Goal: Task Accomplishment & Management: Use online tool/utility

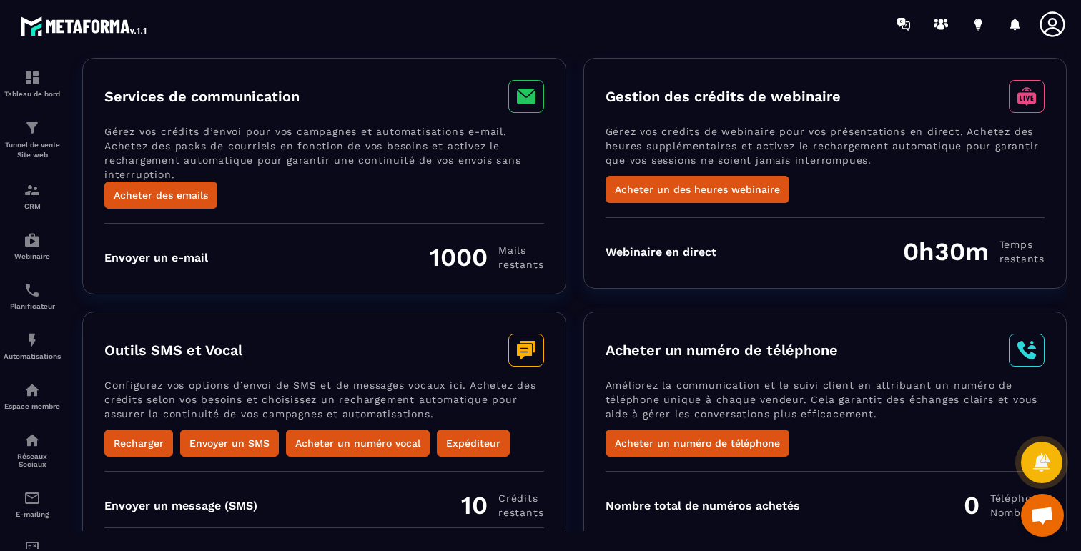
scroll to position [66, 0]
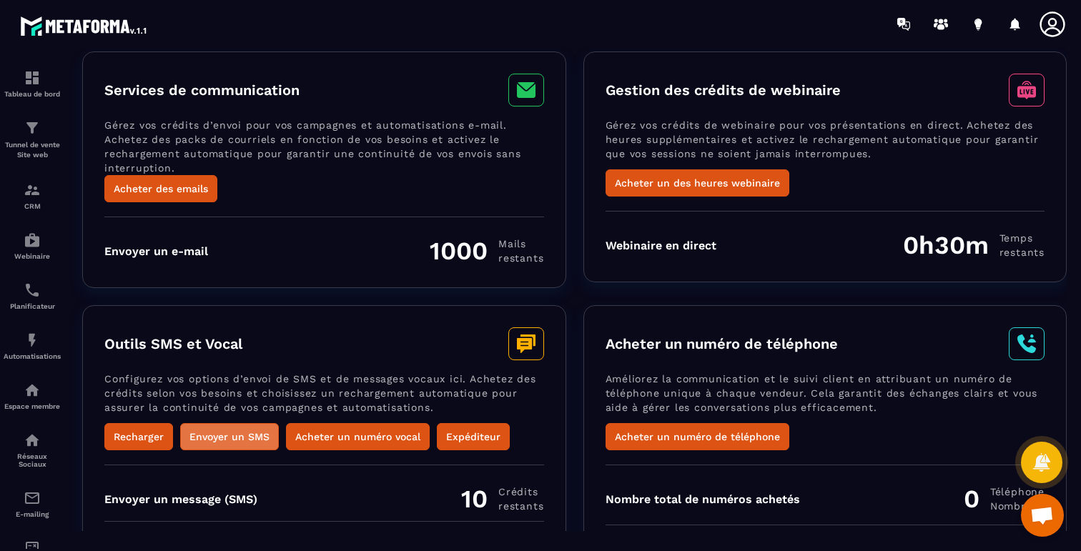
click at [234, 438] on button "Envoyer un SMS" at bounding box center [229, 436] width 99 height 27
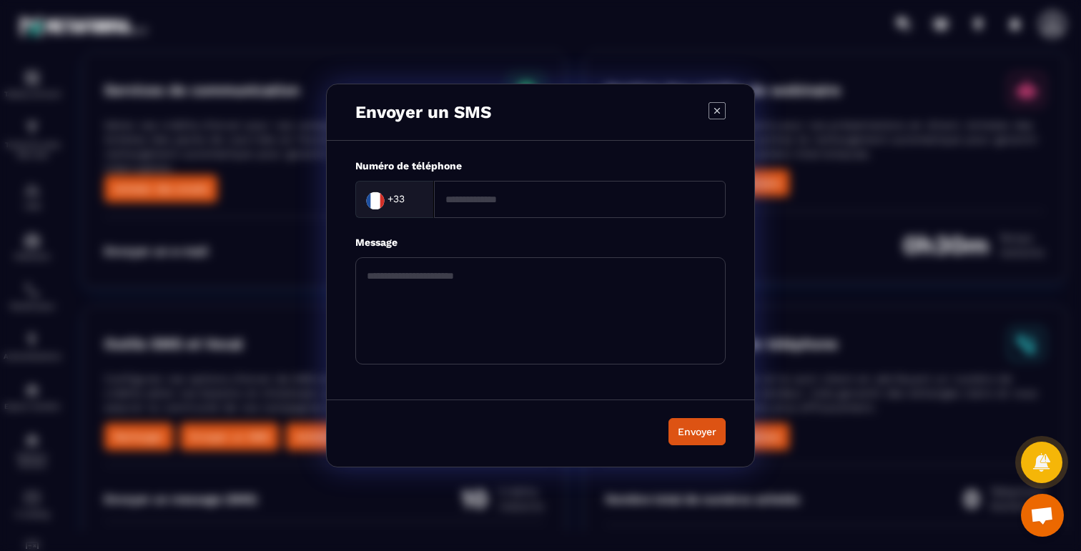
click at [716, 113] on icon "Modal window" at bounding box center [716, 110] width 17 height 17
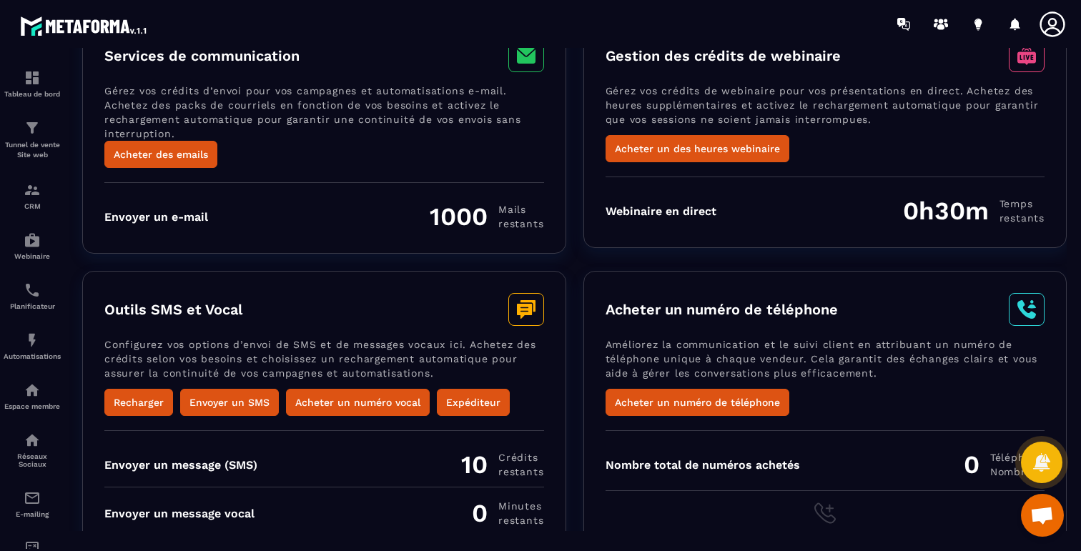
scroll to position [132, 0]
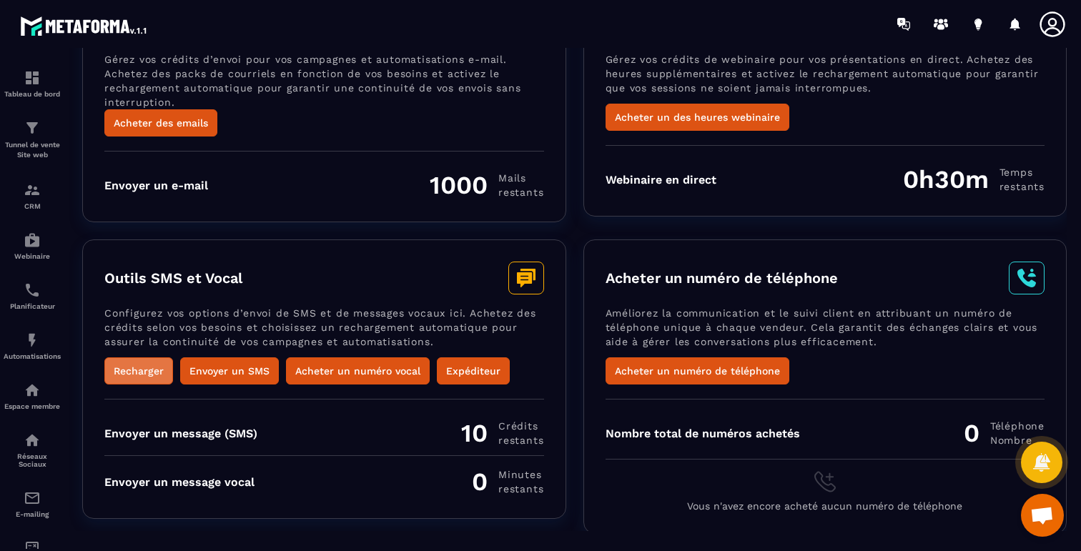
click at [131, 375] on button "Recharger" at bounding box center [138, 370] width 69 height 27
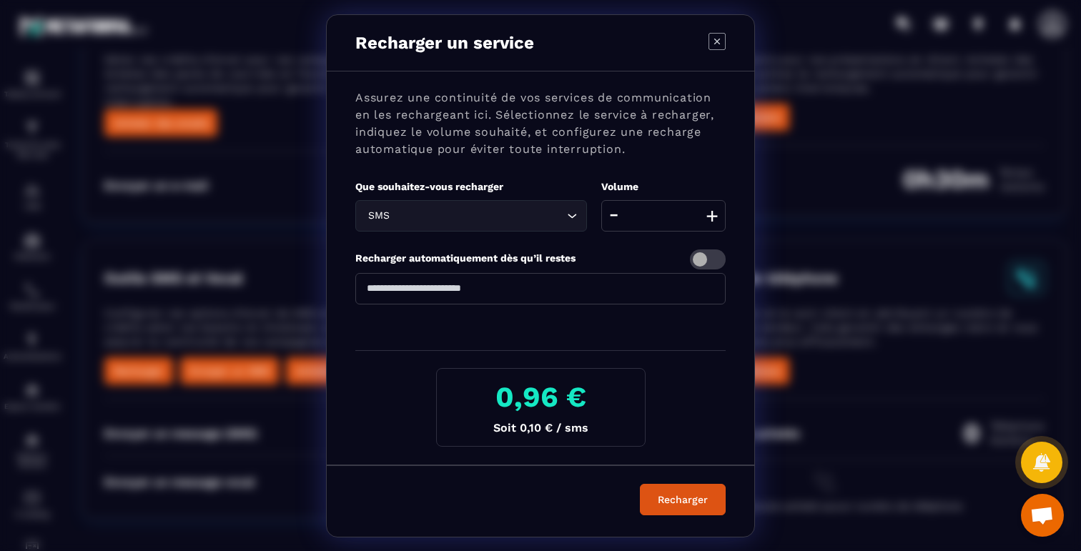
click at [684, 217] on input "**" at bounding box center [663, 215] width 124 height 31
type input "*"
click at [653, 253] on div "Recharger automatiquement dès qu’il restes" at bounding box center [540, 259] width 370 height 20
click at [719, 41] on icon "Modal window" at bounding box center [716, 41] width 17 height 17
type input "**"
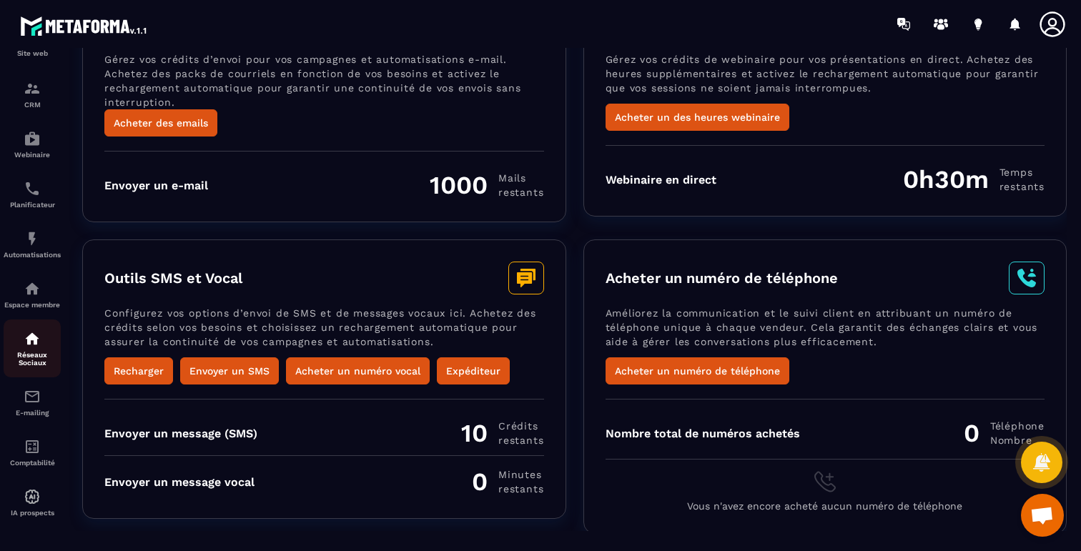
scroll to position [109, 0]
click at [34, 444] on img at bounding box center [32, 446] width 17 height 17
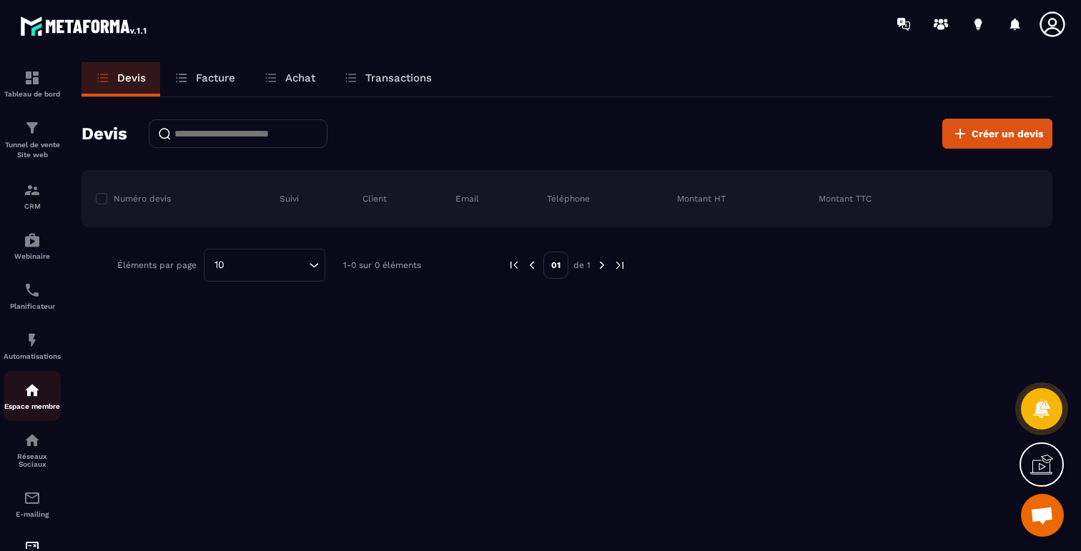
click at [31, 399] on img at bounding box center [32, 390] width 17 height 17
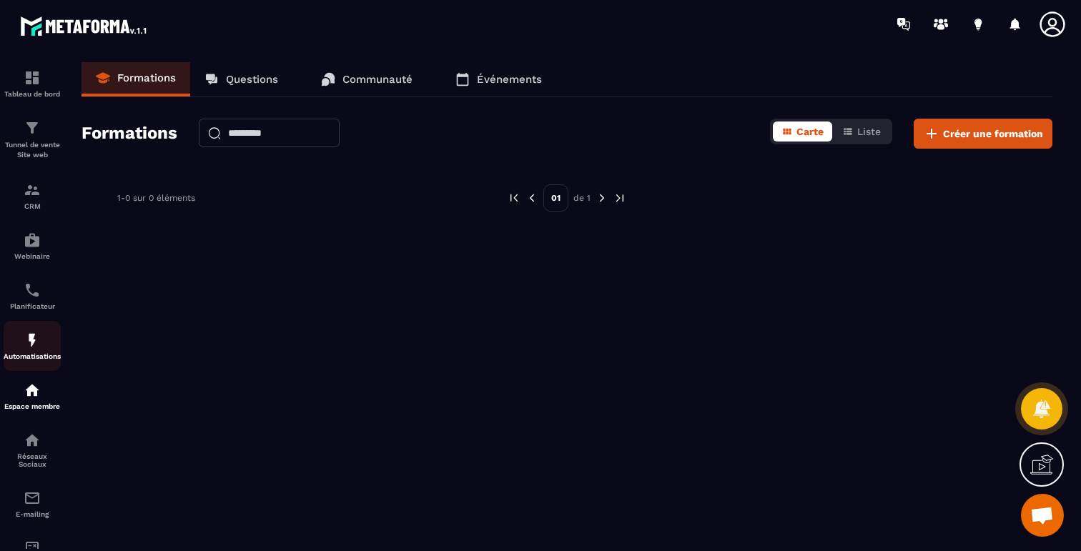
click at [37, 347] on img at bounding box center [32, 340] width 17 height 17
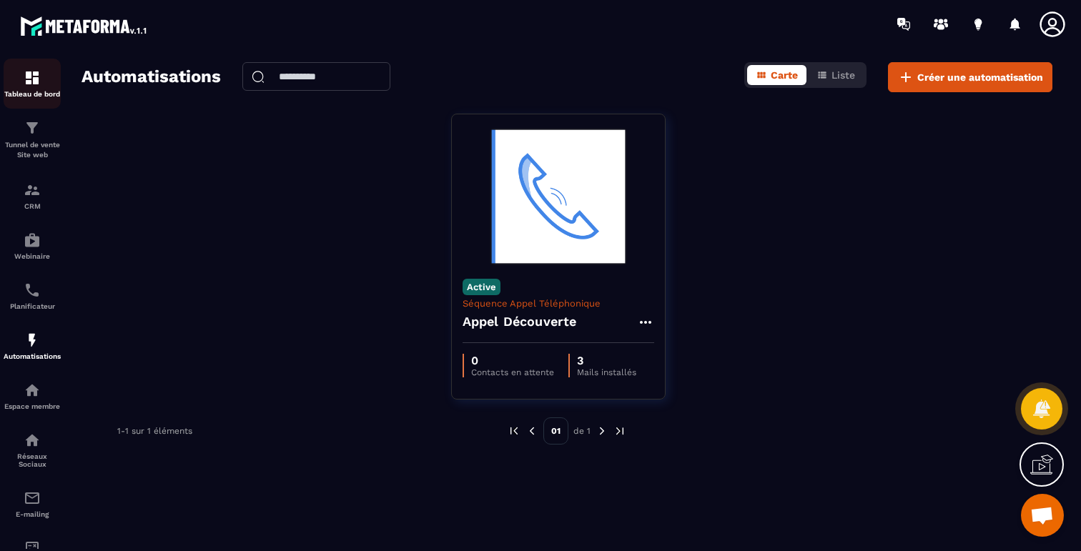
click at [33, 90] on p "Tableau de bord" at bounding box center [32, 94] width 57 height 8
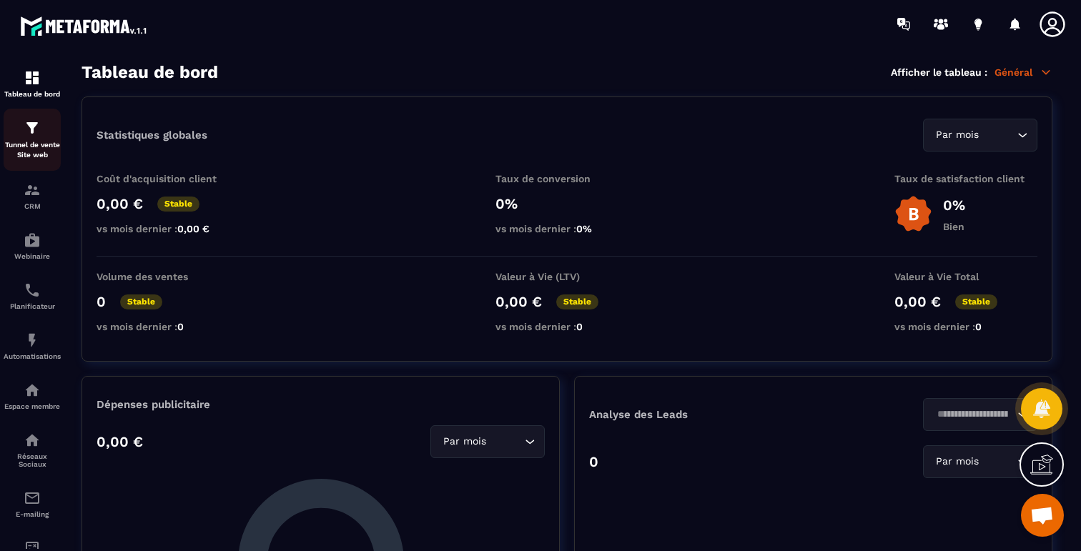
click at [38, 139] on div "Tunnel de vente Site web" at bounding box center [32, 139] width 57 height 41
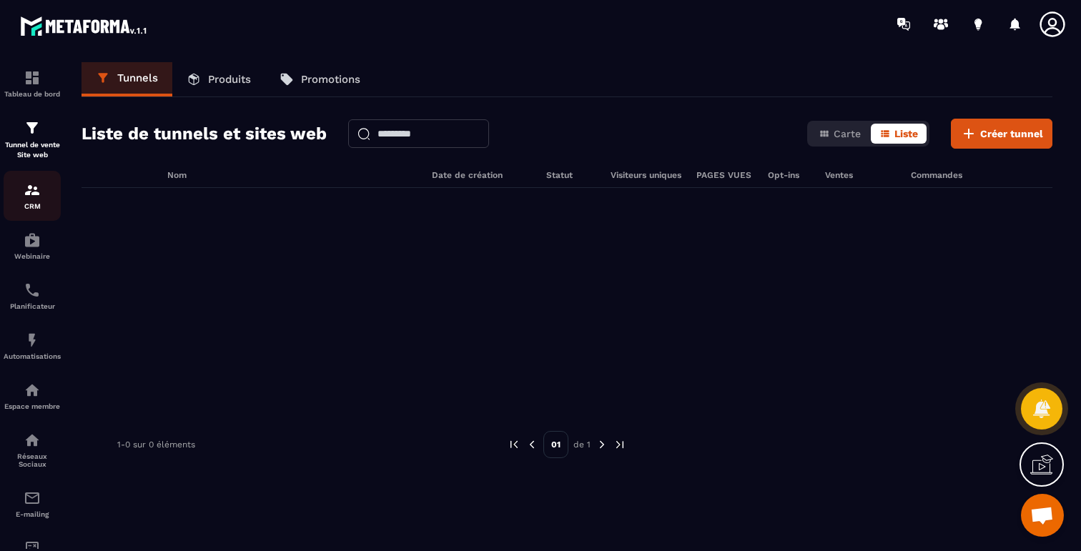
click at [34, 191] on img at bounding box center [32, 190] width 17 height 17
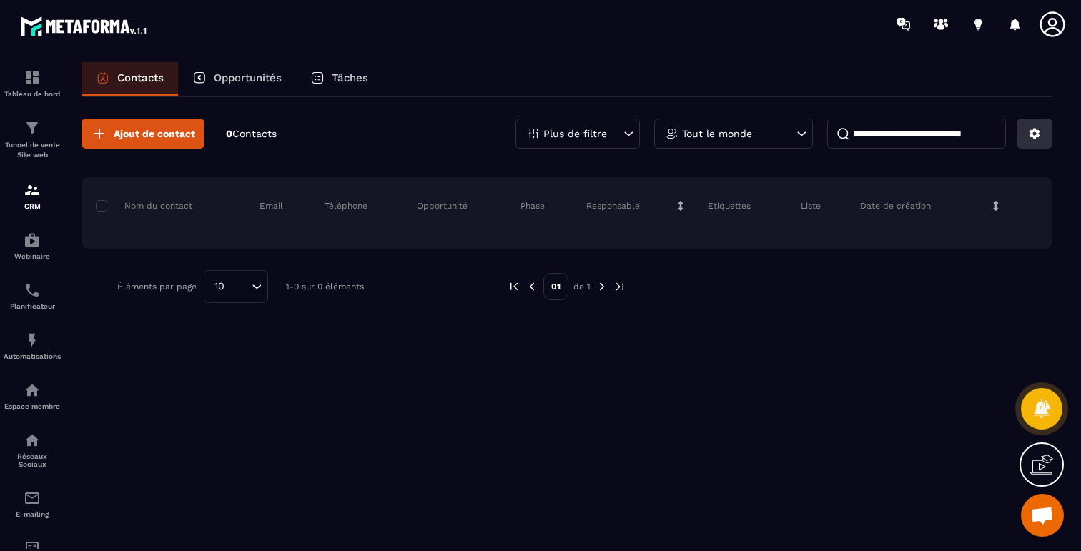
click at [1032, 136] on icon at bounding box center [1034, 134] width 11 height 11
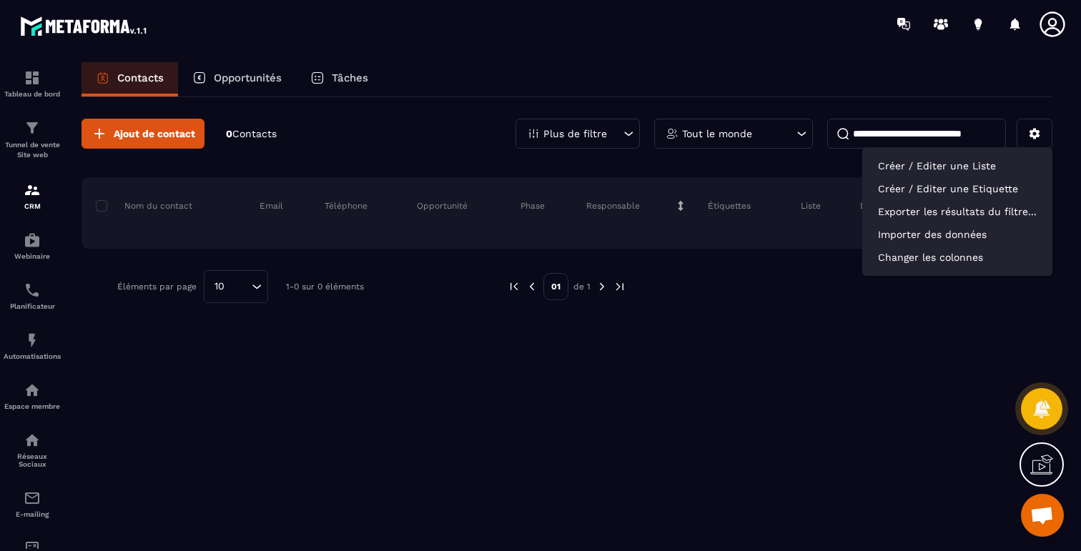
click at [923, 335] on div "Ajout de contact 0 Contacts Plus de filtre Tout le monde Créer / Editer une Lis…" at bounding box center [566, 323] width 971 height 452
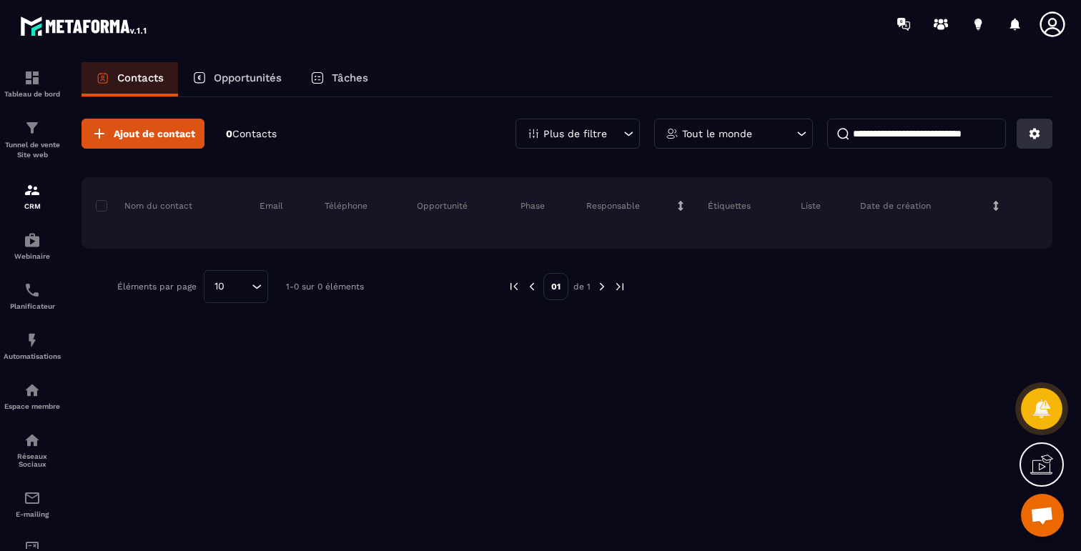
click at [1035, 127] on icon at bounding box center [1034, 133] width 13 height 13
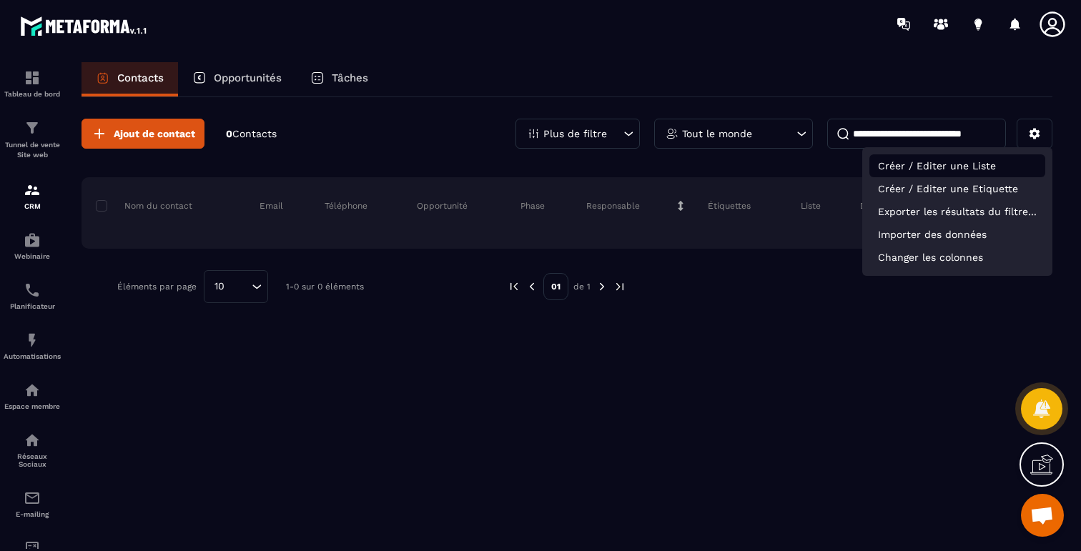
click at [976, 164] on p "Créer / Editer une Liste" at bounding box center [957, 165] width 176 height 23
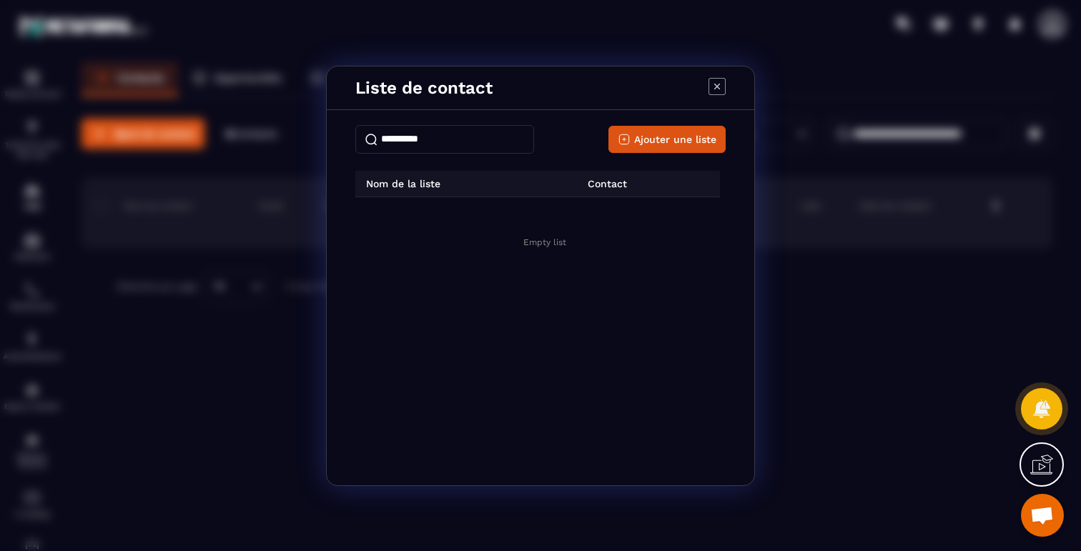
click at [720, 87] on icon "Modal window" at bounding box center [716, 86] width 17 height 17
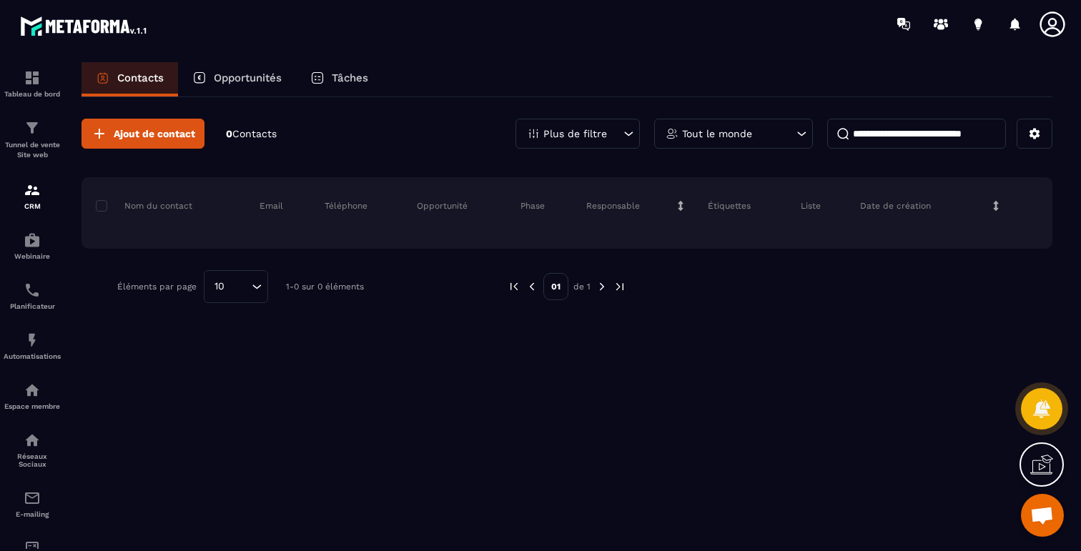
click at [768, 340] on div "Ajout de contact 0 Contacts Plus de filtre Tout le monde Nom du contact Email T…" at bounding box center [566, 323] width 971 height 452
click at [41, 248] on div "Webinaire" at bounding box center [32, 246] width 57 height 29
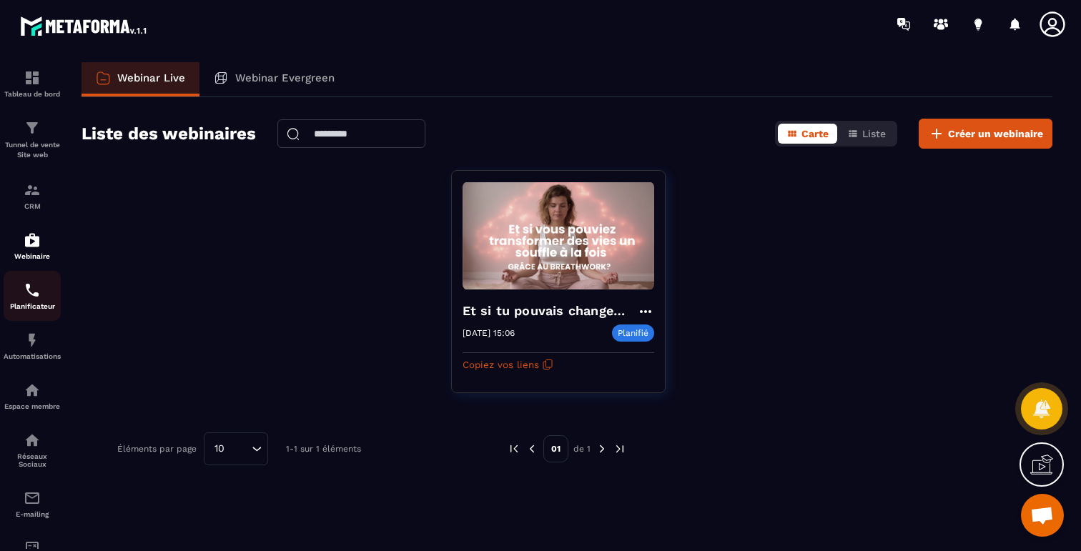
click at [35, 297] on img at bounding box center [32, 290] width 17 height 17
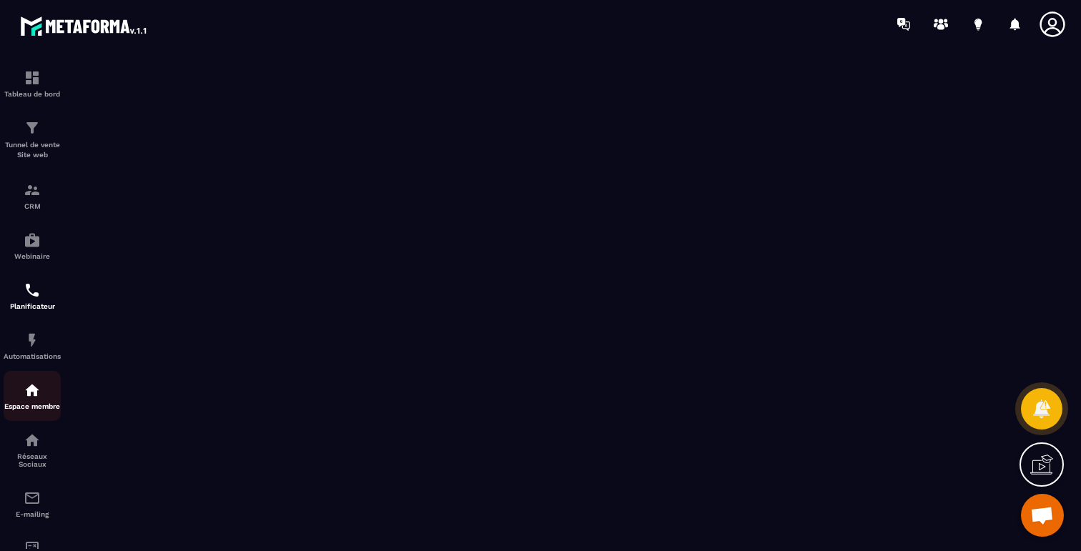
click at [31, 403] on div "Espace membre" at bounding box center [32, 396] width 57 height 29
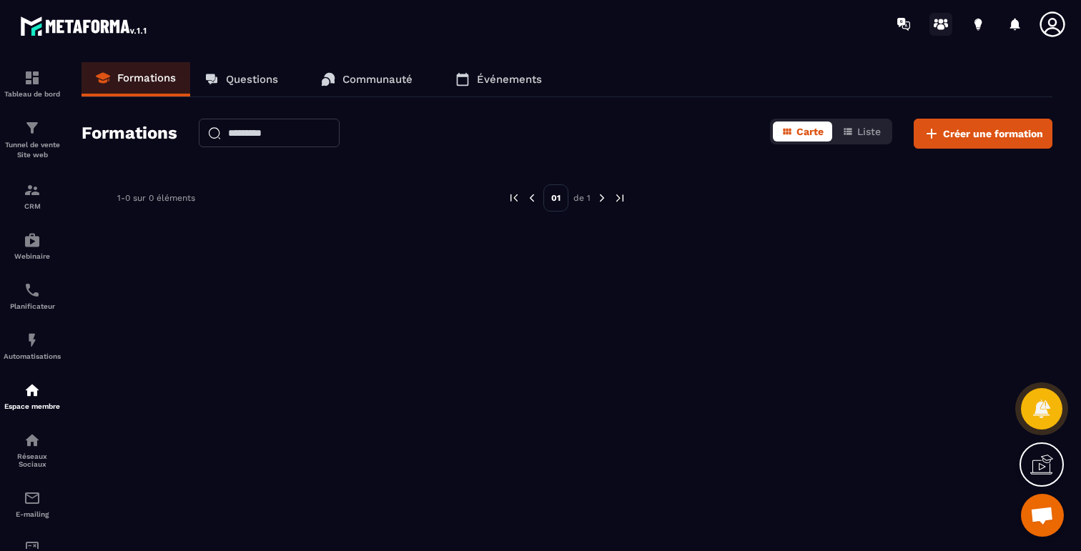
click at [942, 24] on icon at bounding box center [940, 24] width 23 height 23
click at [25, 449] on img at bounding box center [32, 440] width 17 height 17
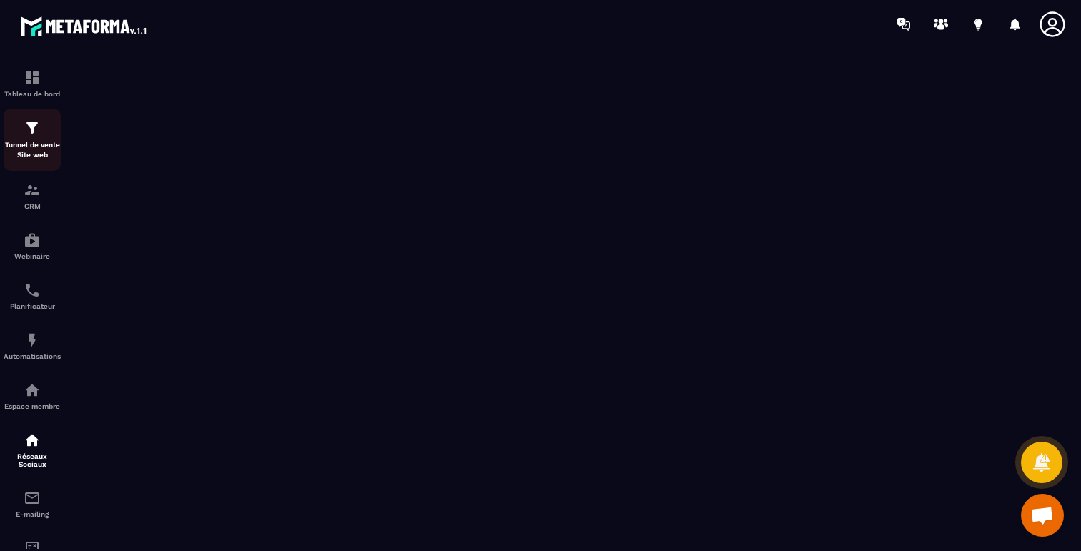
click at [34, 141] on p "Tunnel de vente Site web" at bounding box center [32, 150] width 57 height 20
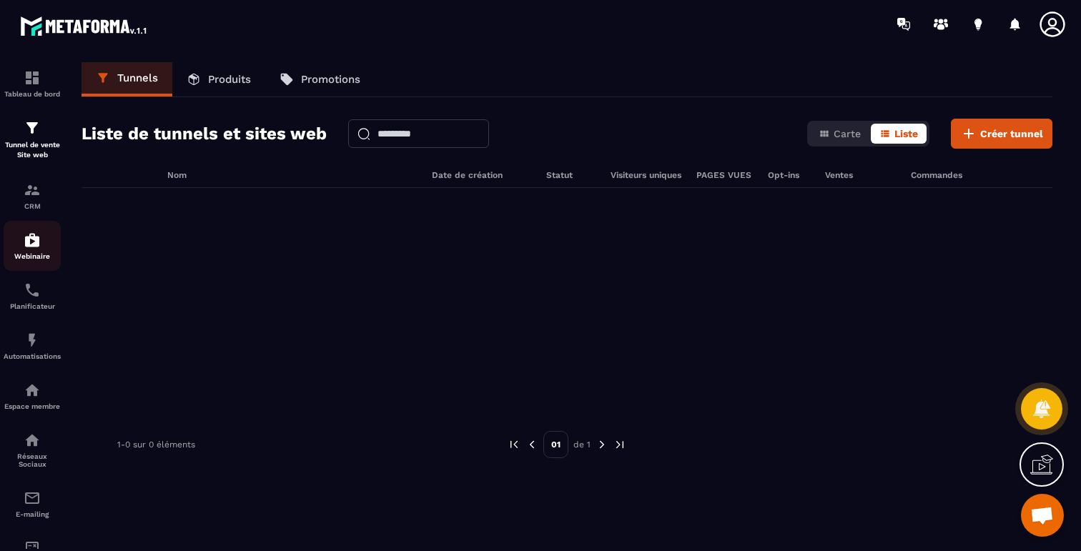
click at [33, 247] on img at bounding box center [32, 240] width 17 height 17
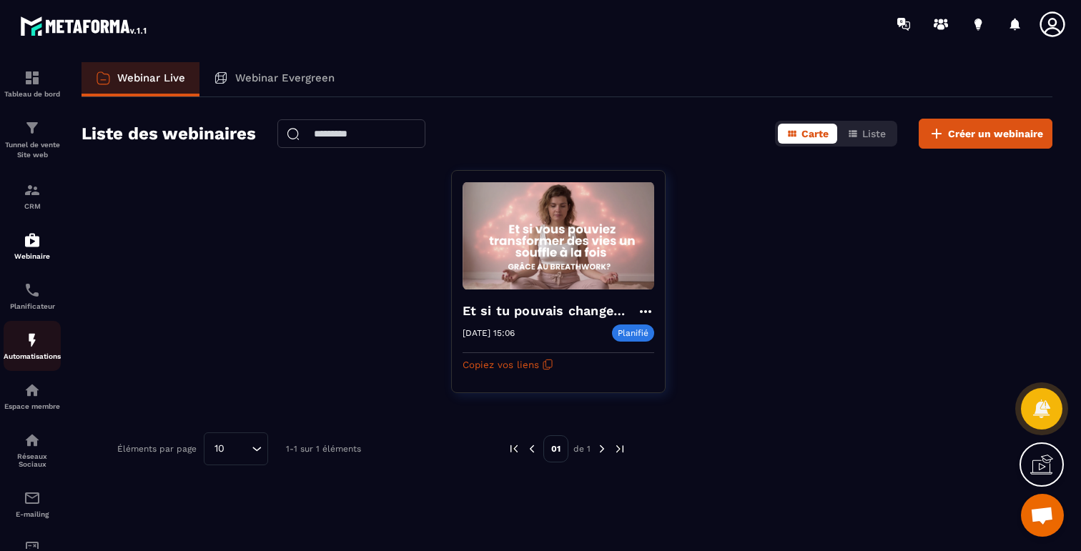
click at [31, 356] on p "Automatisations" at bounding box center [32, 356] width 57 height 8
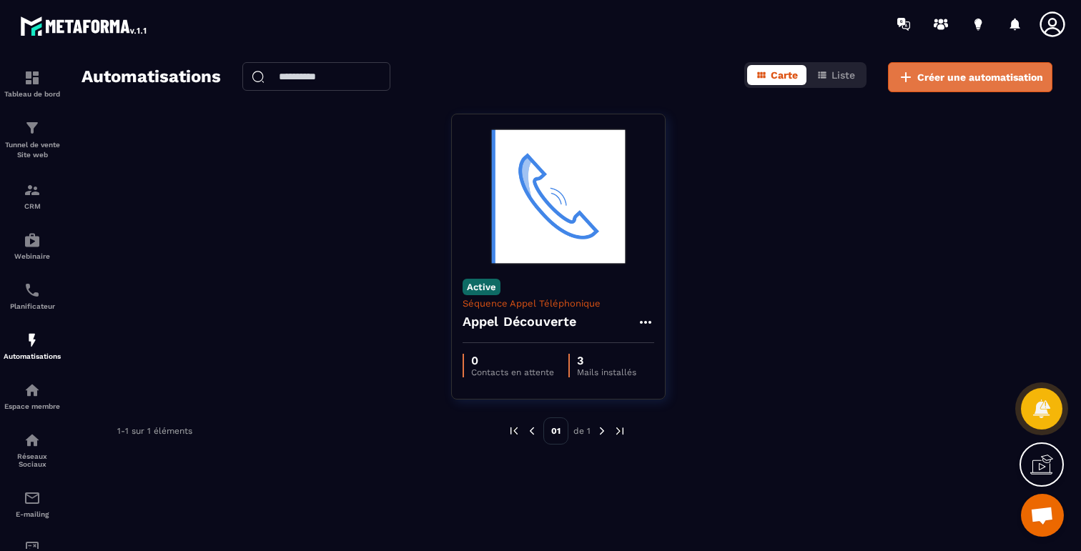
click at [951, 84] on button "Créer une automatisation" at bounding box center [970, 77] width 164 height 30
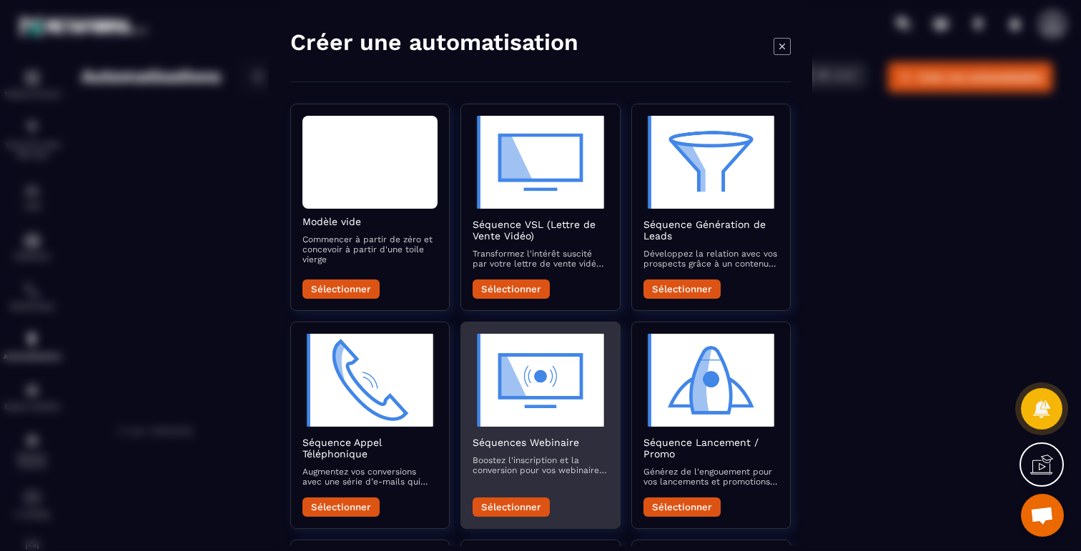
click at [496, 446] on h2 "Séquences Webinaire" at bounding box center [540, 442] width 135 height 11
click at [503, 508] on button "Sélectionner" at bounding box center [511, 507] width 77 height 19
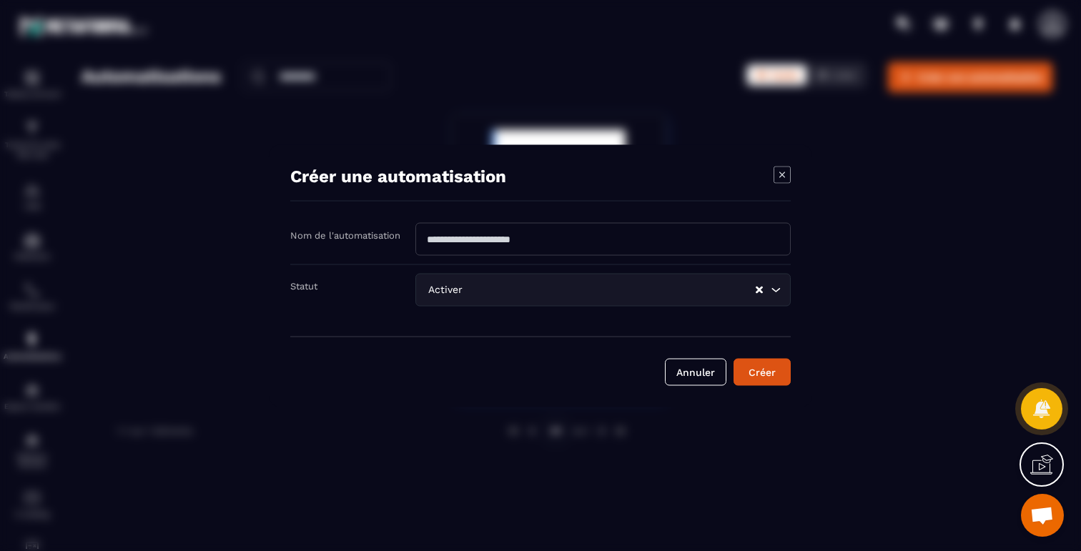
click at [241, 159] on div "Modal window" at bounding box center [540, 275] width 1081 height 551
click at [457, 238] on input "Modal window" at bounding box center [602, 238] width 375 height 33
type input "****"
click at [779, 383] on button "Créer" at bounding box center [761, 371] width 57 height 27
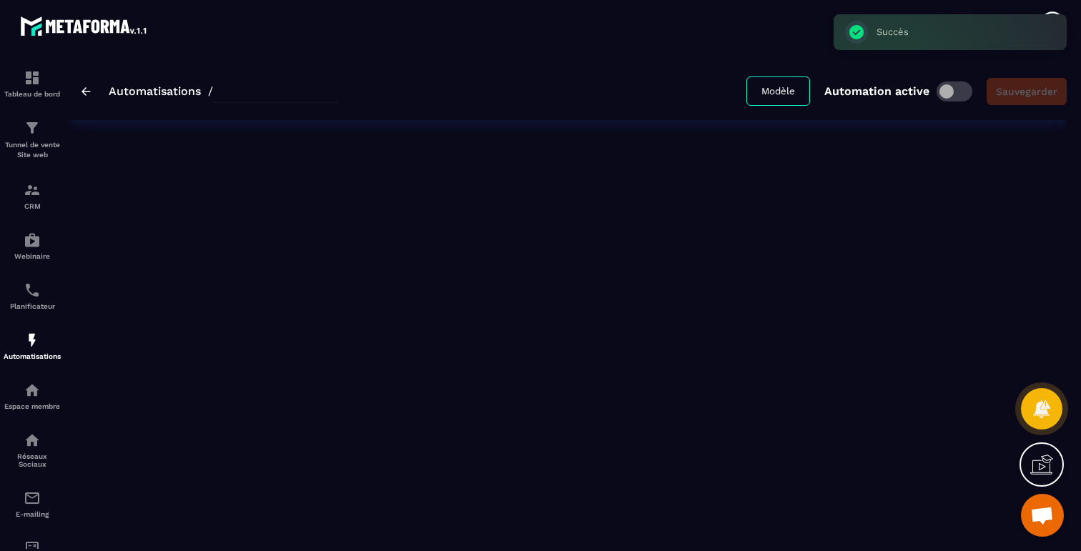
type input "****"
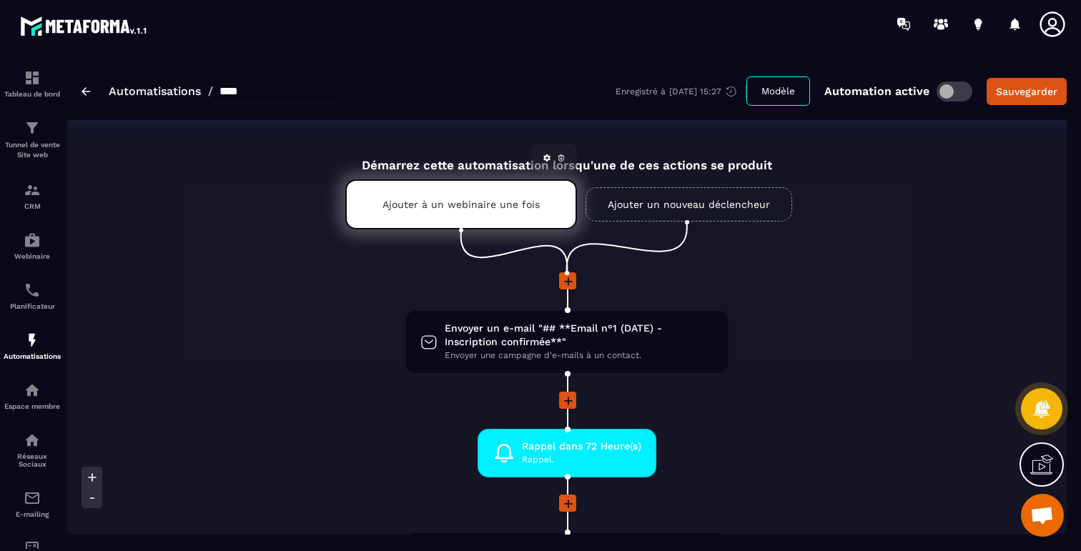
click at [478, 204] on p "Ajouter à un webinaire une fois" at bounding box center [460, 204] width 157 height 11
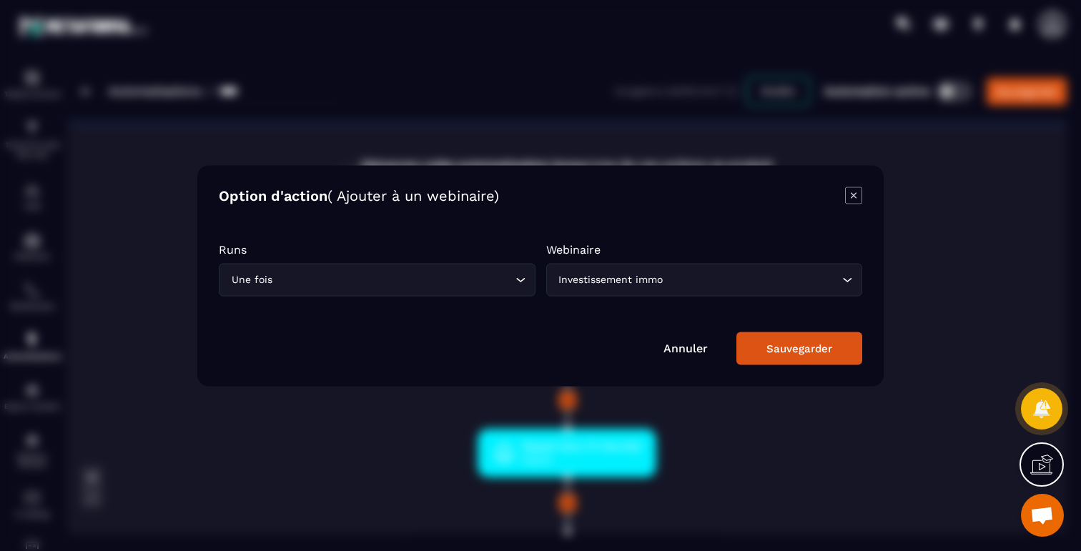
click at [597, 286] on div "Investissement immo" at bounding box center [697, 280] width 287 height 16
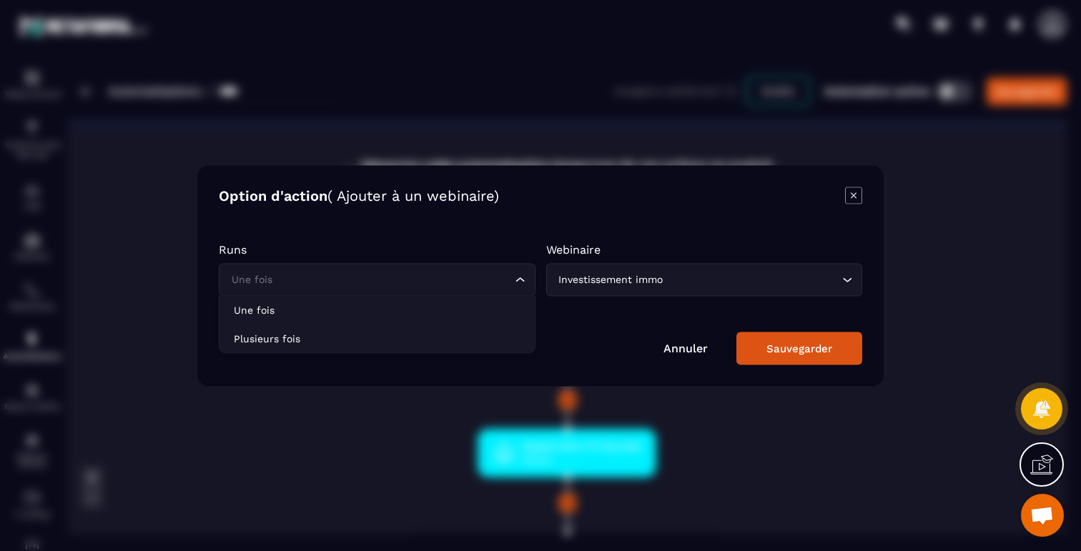
click at [445, 285] on input "Search for option" at bounding box center [370, 280] width 284 height 16
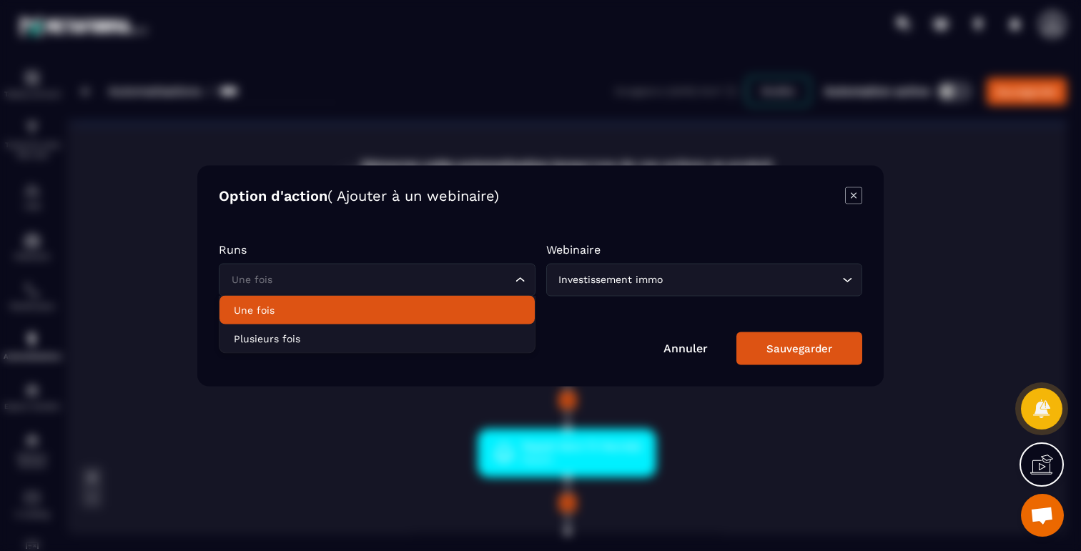
click at [367, 315] on p "Une fois" at bounding box center [377, 309] width 287 height 14
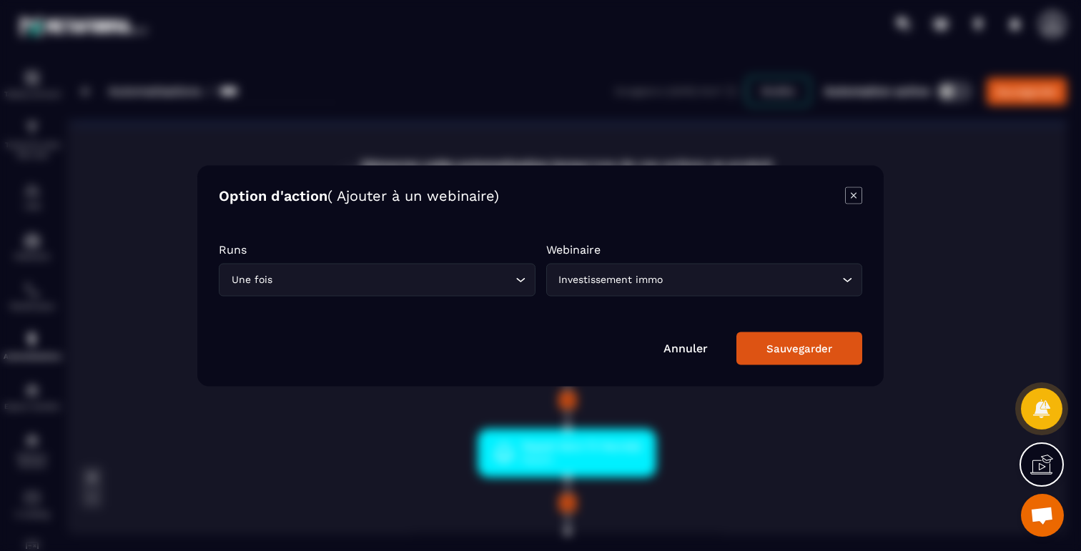
click at [581, 282] on div "Investissement immo" at bounding box center [697, 280] width 287 height 16
click at [854, 195] on icon "Modal window" at bounding box center [853, 195] width 17 height 17
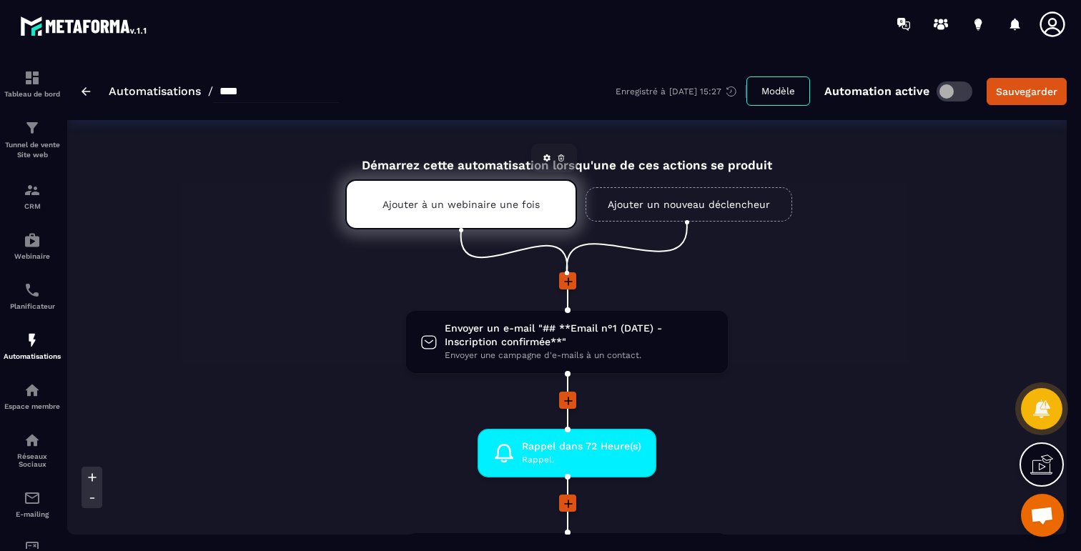
click at [427, 226] on div "Ajouter à un webinaire une fois" at bounding box center [461, 204] width 232 height 50
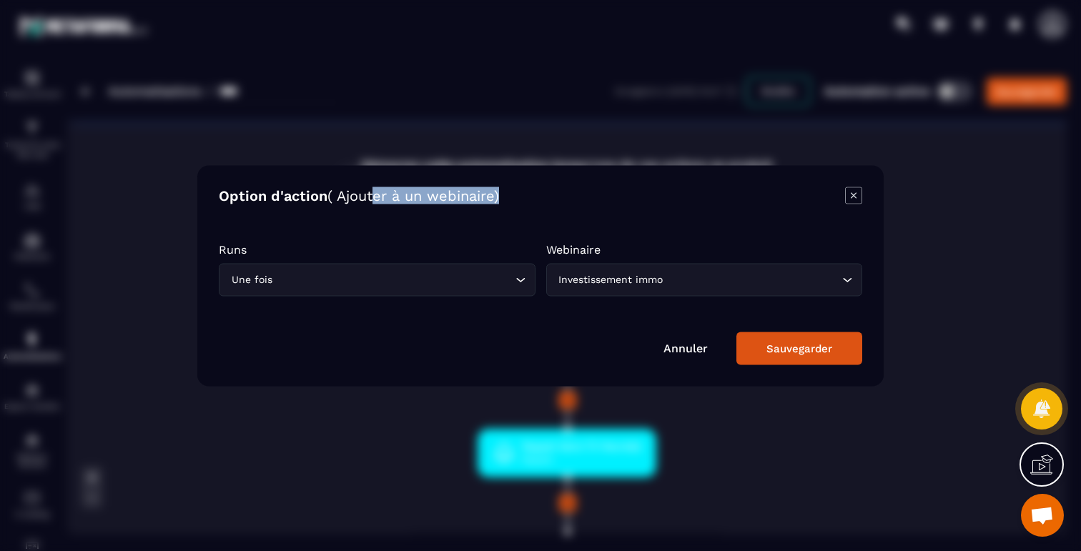
drag, startPoint x: 374, startPoint y: 196, endPoint x: 485, endPoint y: 208, distance: 112.2
click at [485, 208] on div "Option d'action ( Ajouter à un webinaire) Runs Une fois Loading... Webinaire In…" at bounding box center [540, 275] width 686 height 221
click at [739, 280] on input "Search for option" at bounding box center [752, 280] width 173 height 16
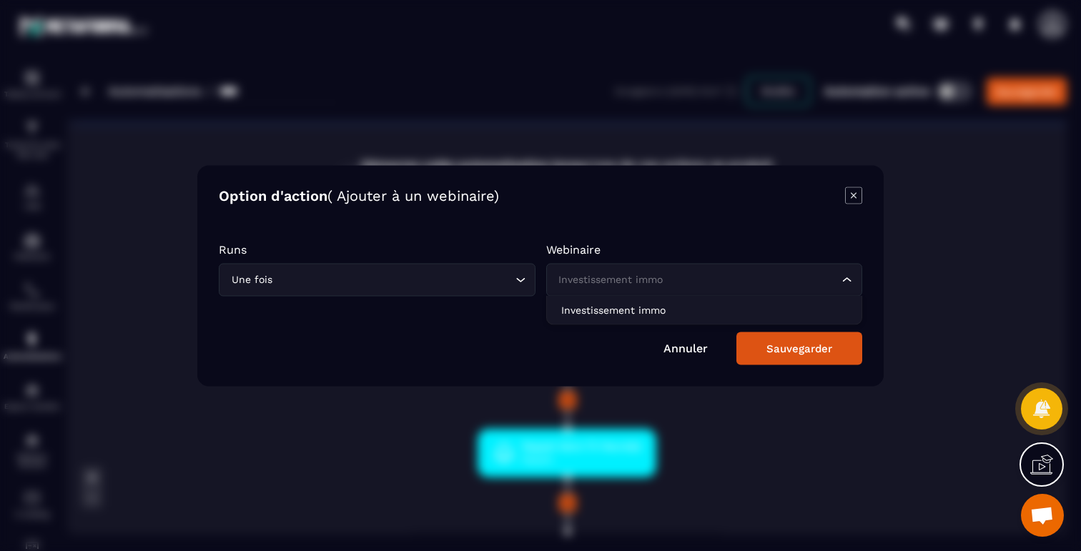
click at [852, 197] on icon "Modal window" at bounding box center [853, 195] width 17 height 17
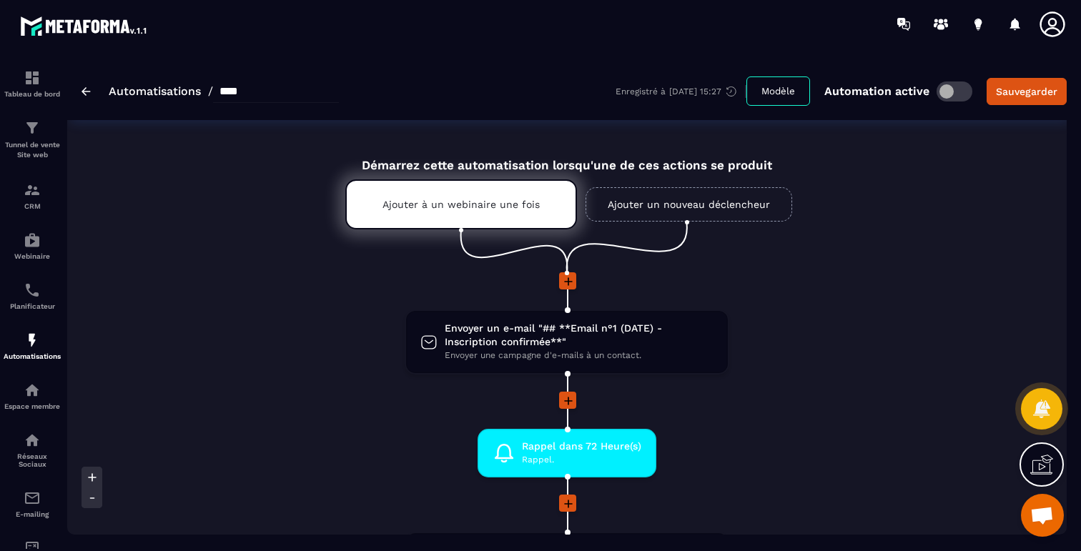
click at [696, 210] on link "Ajouter un nouveau déclencheur" at bounding box center [688, 204] width 207 height 34
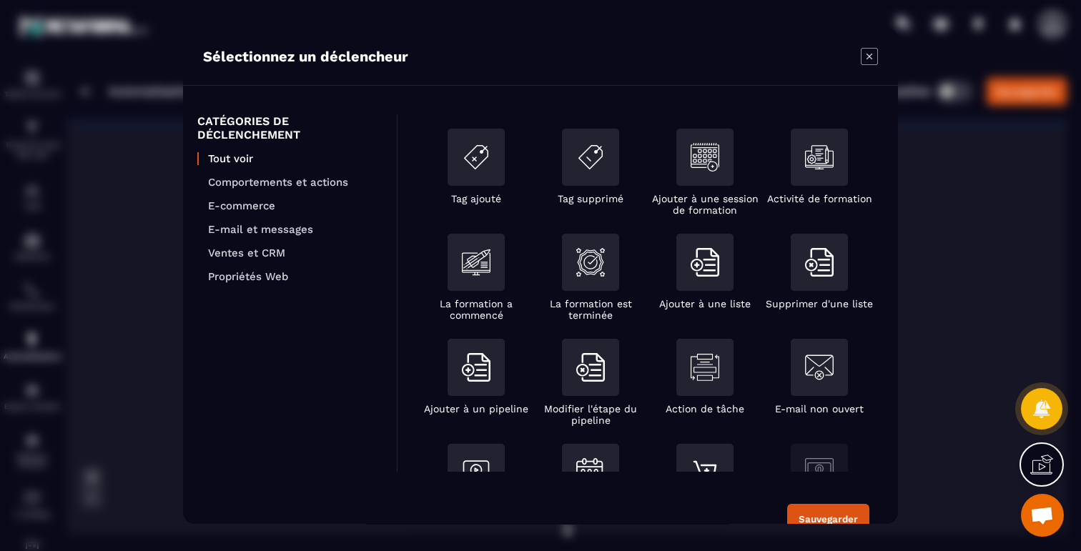
click at [860, 52] on div "Sélectionnez un déclencheur" at bounding box center [540, 57] width 715 height 58
click at [866, 58] on icon "Modal window" at bounding box center [869, 56] width 17 height 17
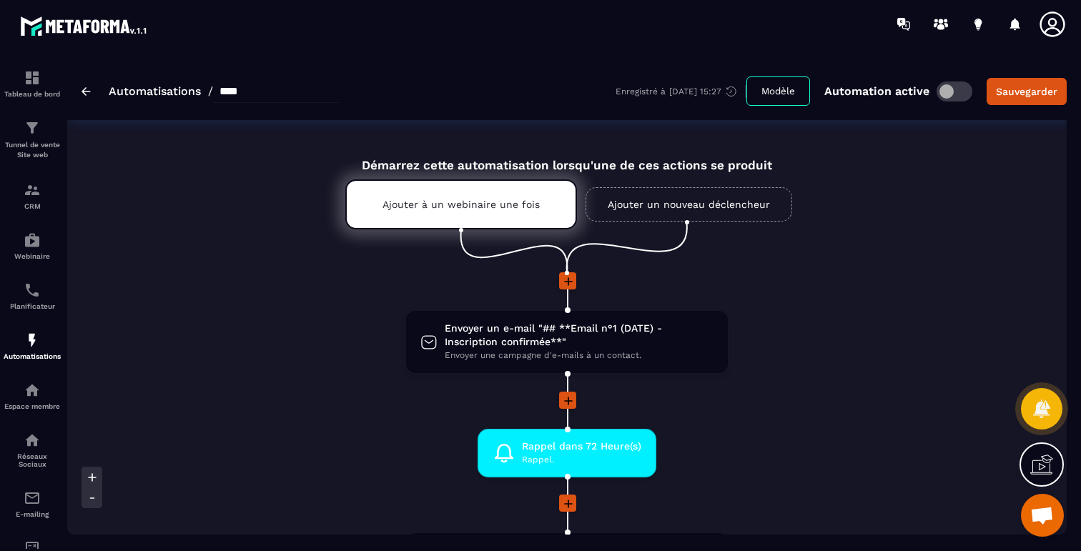
click at [897, 372] on li "Envoyer un e-mail "## **Email n°1 (DATE) - Inscription confirmée**" Envoyer une…" at bounding box center [566, 351] width 743 height 82
click at [645, 206] on link "Ajouter un nouveau déclencheur" at bounding box center [688, 204] width 207 height 34
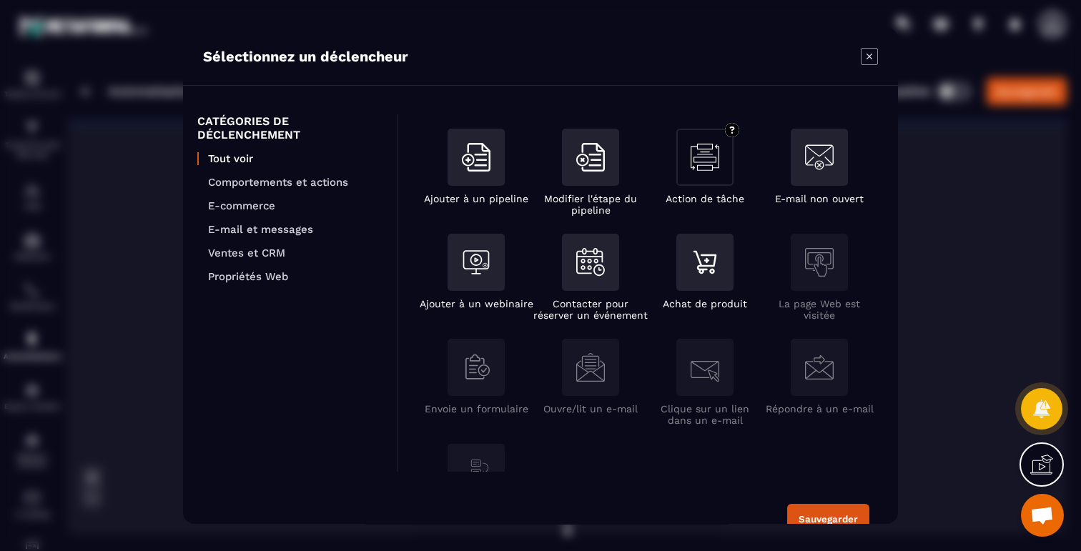
scroll to position [292, 0]
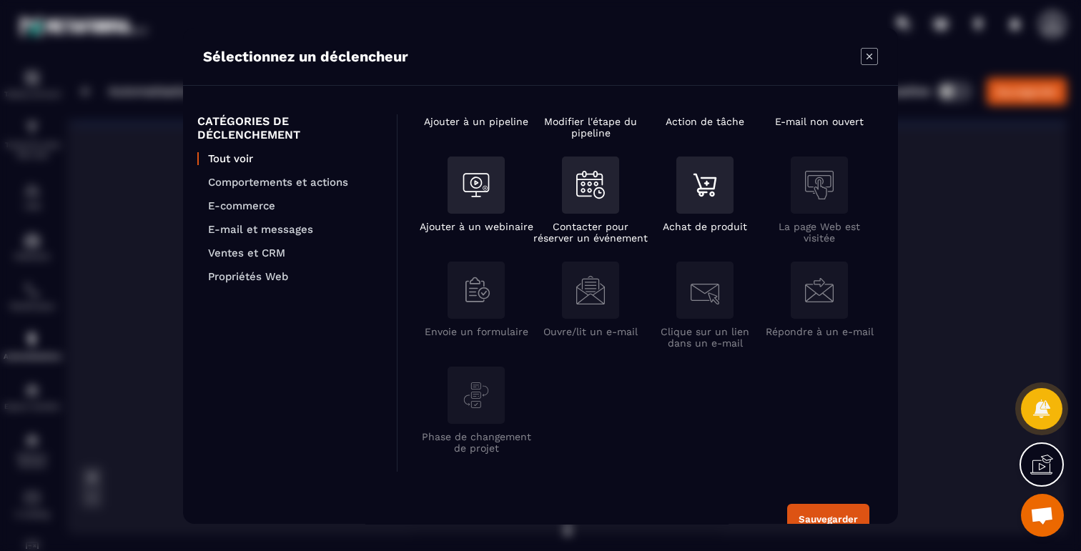
click at [948, 306] on section "Sélectionnez un déclencheur CATÉGORIES DE DÉCLENCHEMENT Tout voir Comportements…" at bounding box center [540, 275] width 1081 height 551
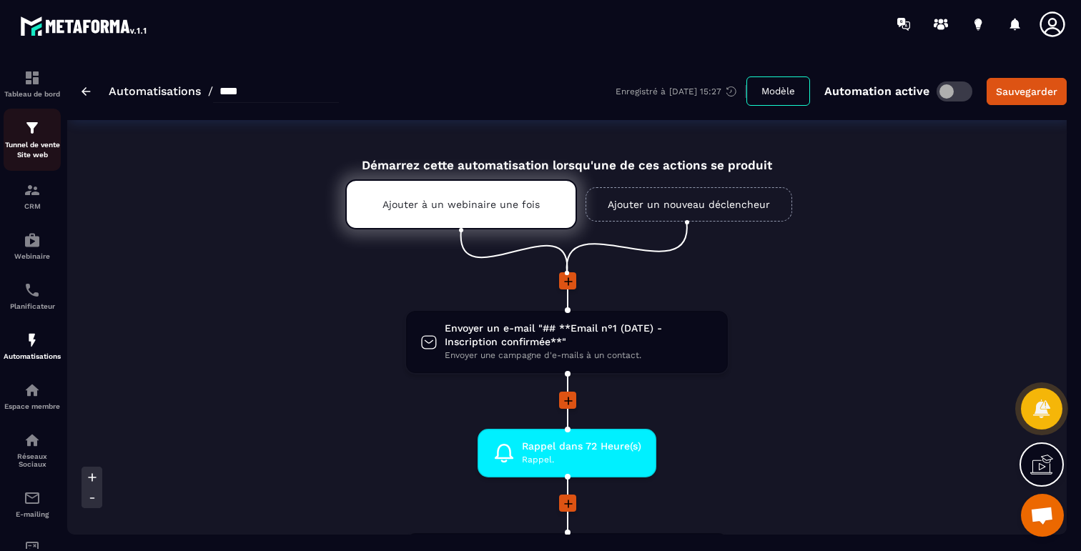
click at [35, 143] on p "Tunnel de vente Site web" at bounding box center [32, 150] width 57 height 20
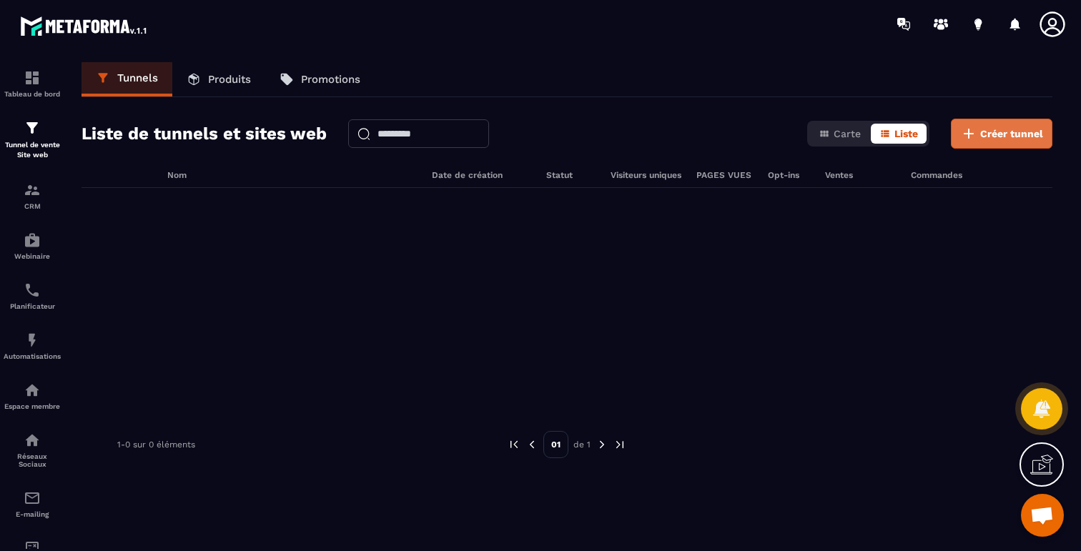
click at [998, 134] on span "Créer tunnel" at bounding box center [1011, 134] width 63 height 14
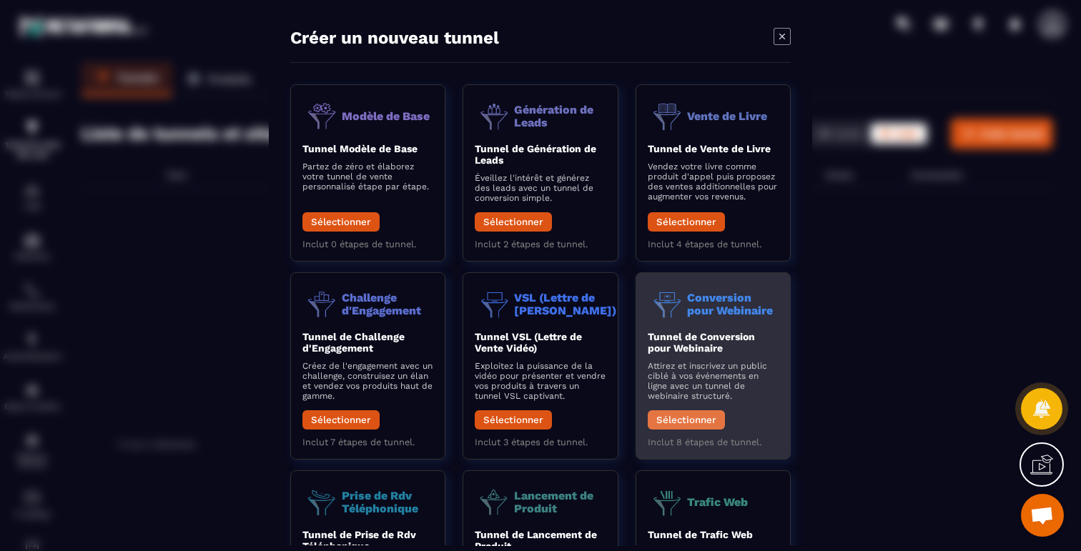
click at [679, 415] on button "Sélectionner" at bounding box center [686, 419] width 77 height 19
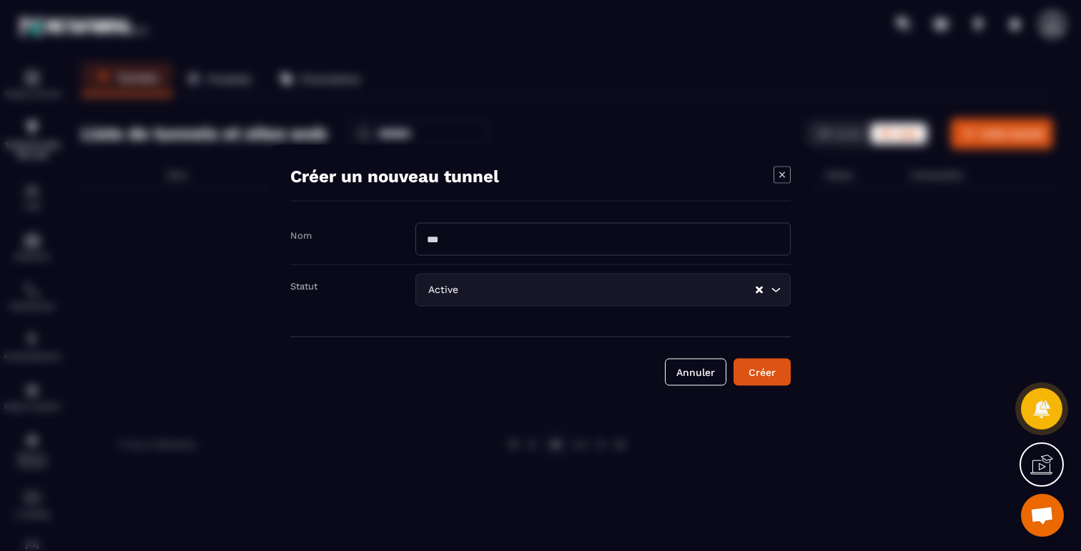
click at [550, 240] on input "Modal window" at bounding box center [602, 238] width 375 height 33
type input "*"
type input "****"
click at [767, 384] on button "Créer" at bounding box center [761, 371] width 57 height 27
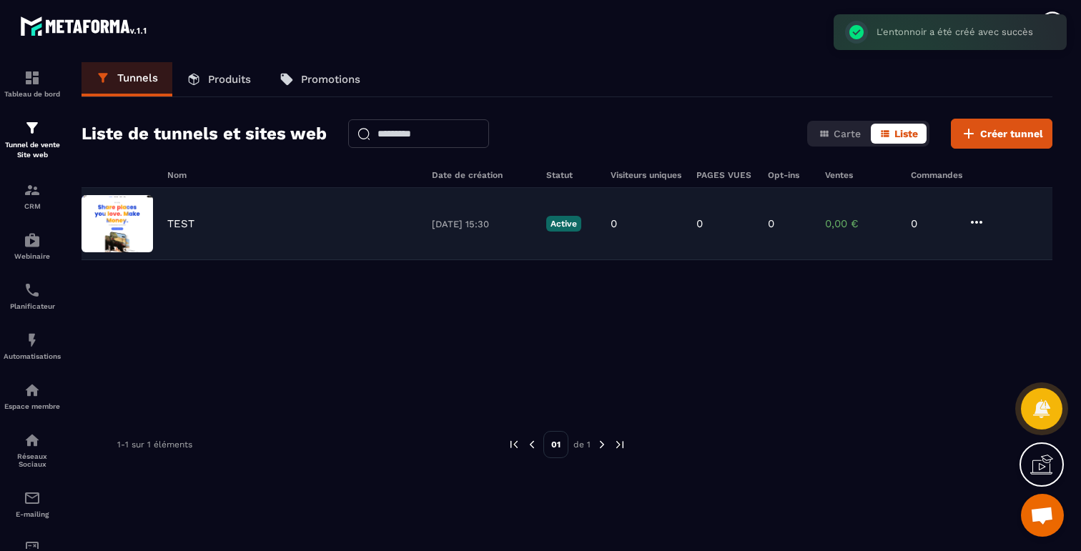
click at [974, 221] on icon at bounding box center [976, 222] width 17 height 17
click at [991, 248] on icon "button" at bounding box center [988, 251] width 13 height 13
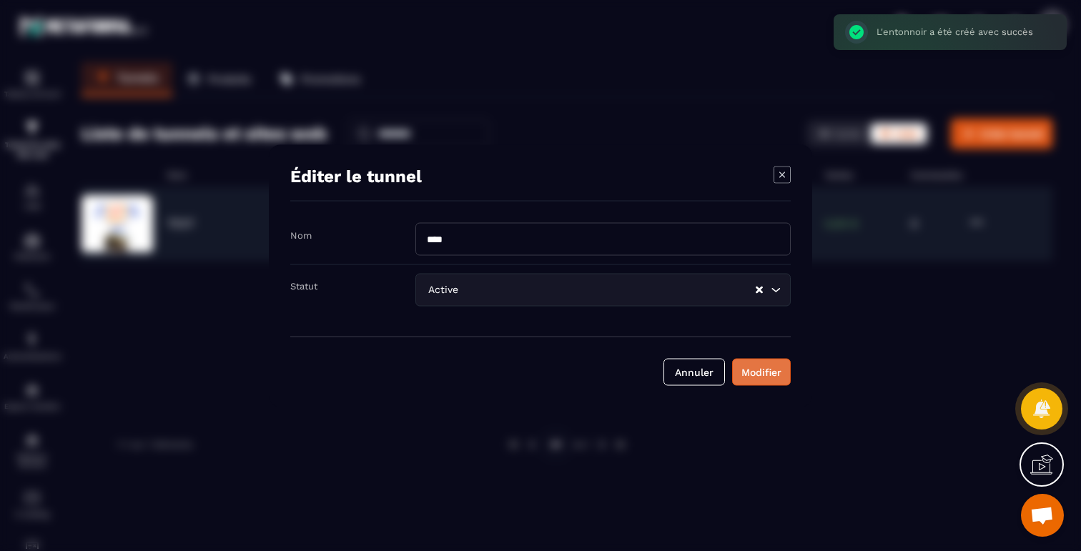
click at [779, 378] on div "Modifier" at bounding box center [761, 372] width 40 height 14
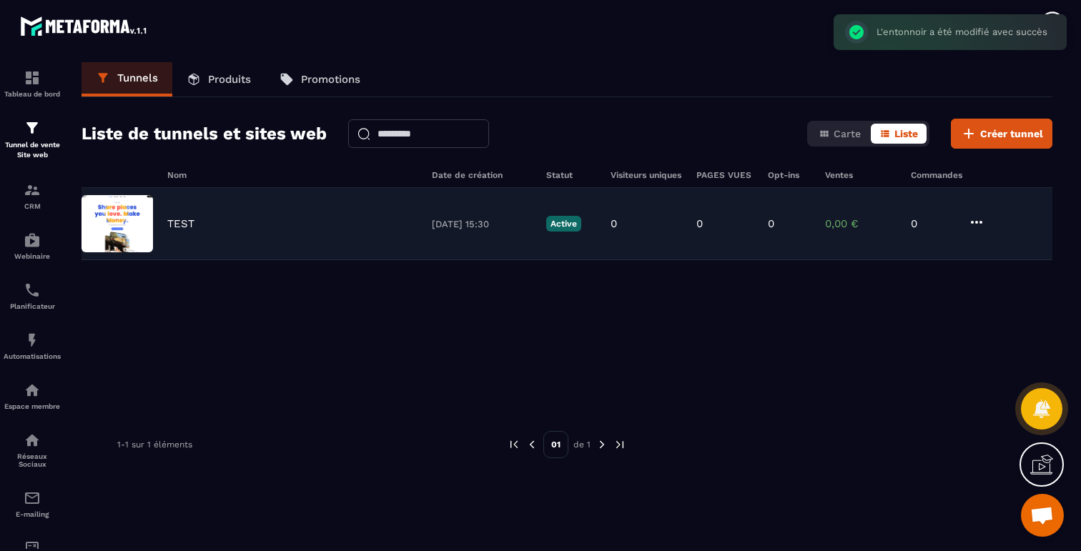
click at [982, 221] on icon at bounding box center [976, 222] width 17 height 17
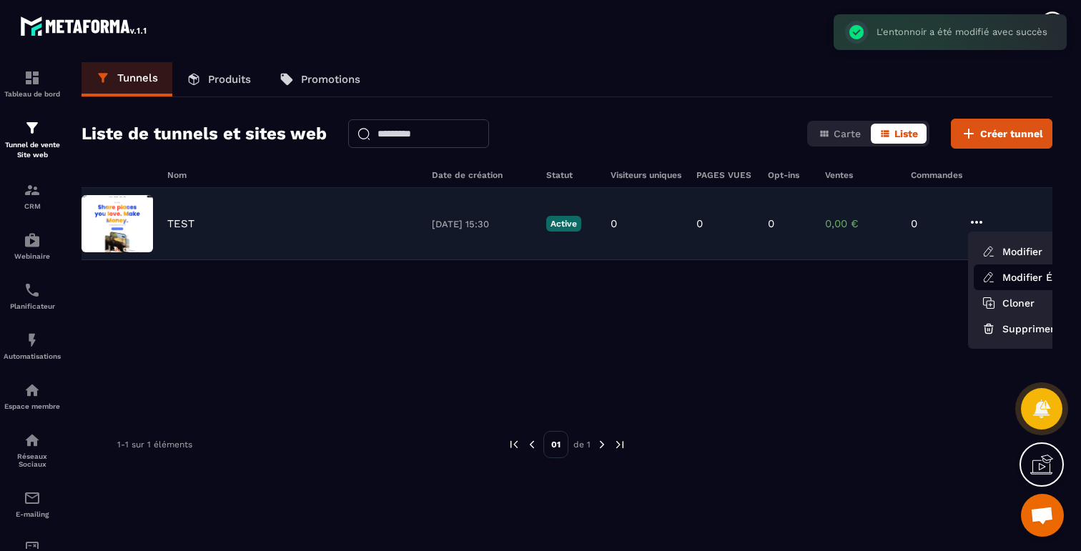
click at [1006, 275] on link "Modifier Étapes" at bounding box center [1031, 278] width 114 height 26
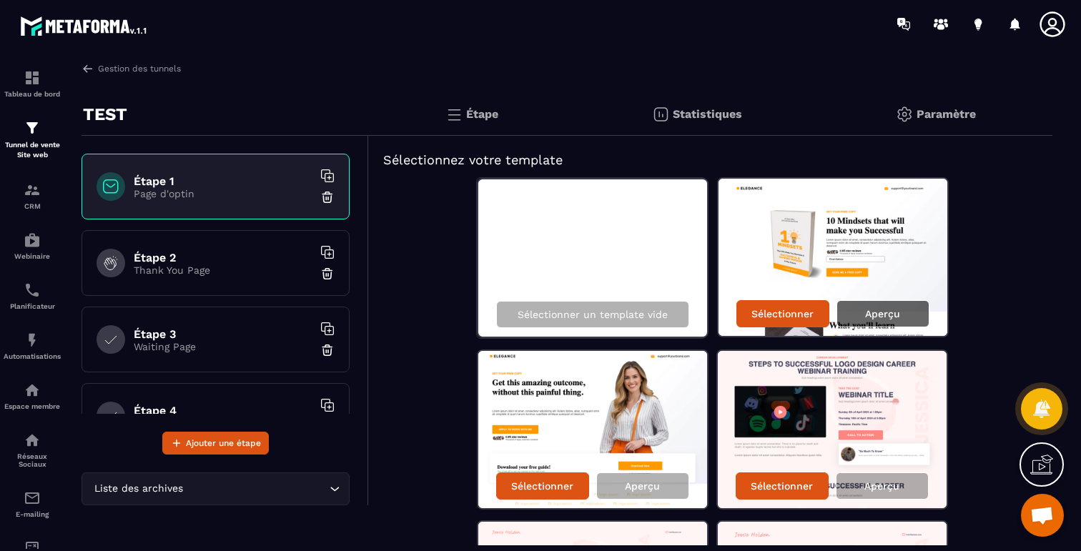
click at [886, 312] on p "Aperçu" at bounding box center [882, 313] width 35 height 11
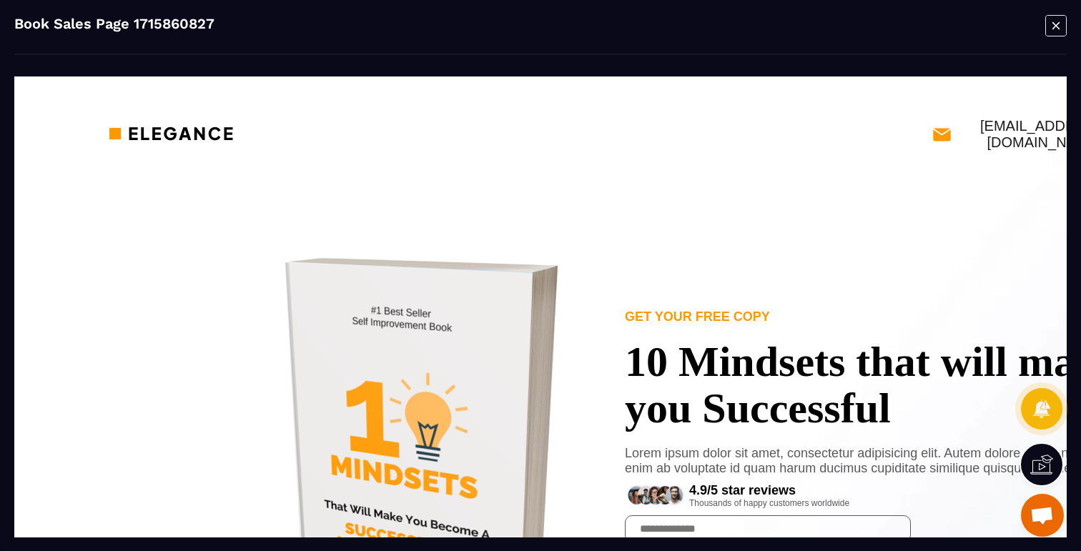
click at [518, 247] on img at bounding box center [425, 460] width 397 height 543
click at [1059, 24] on icon "Modal window" at bounding box center [1055, 25] width 21 height 22
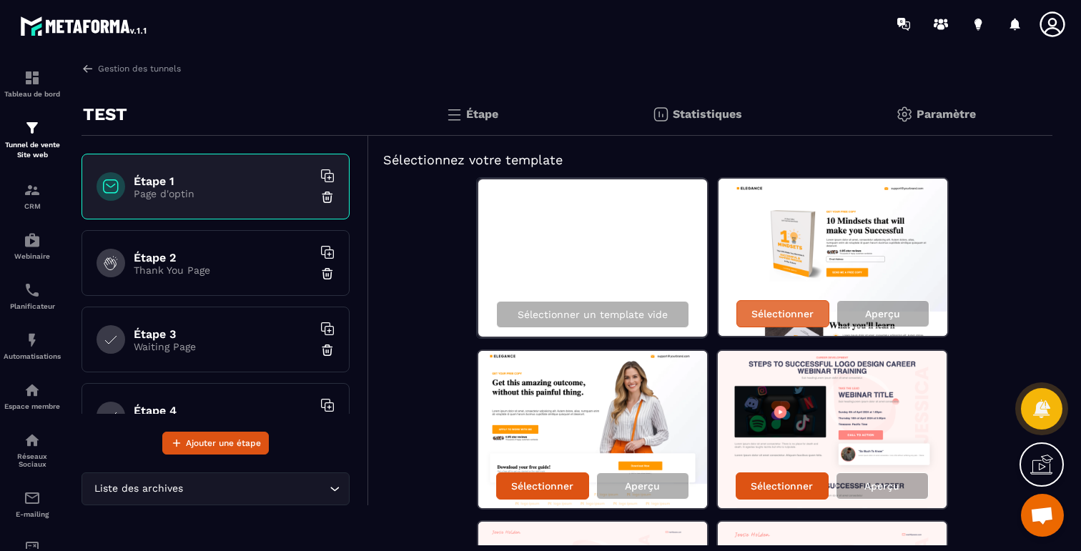
click at [776, 312] on p "Sélectionner" at bounding box center [782, 313] width 62 height 11
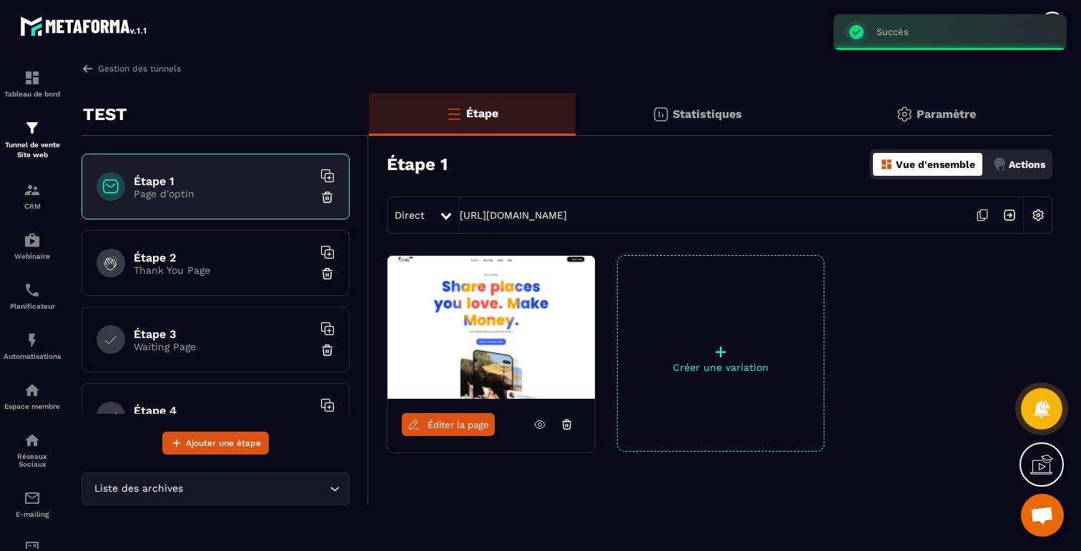
click at [507, 351] on img at bounding box center [490, 327] width 207 height 143
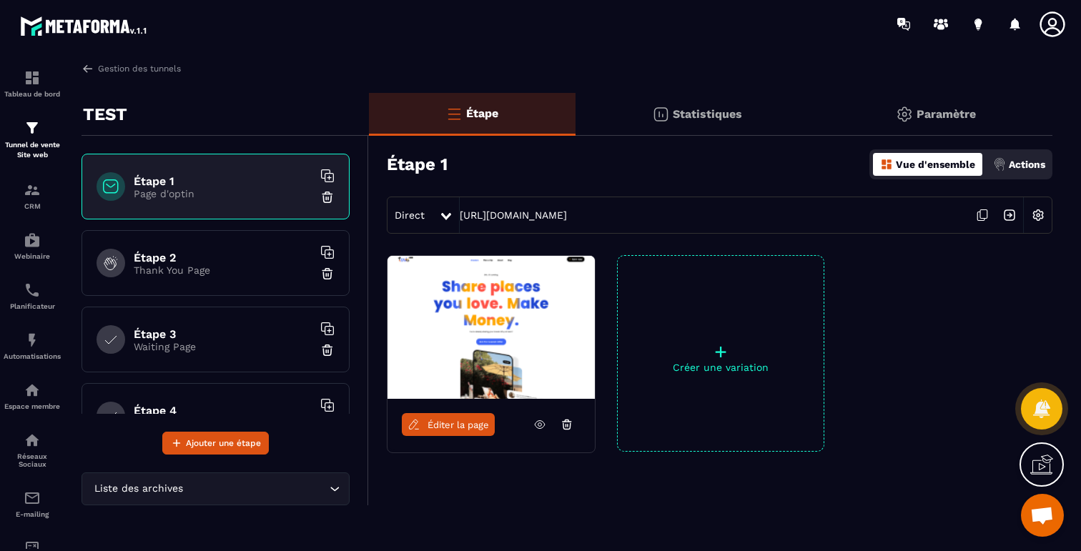
click at [932, 382] on div at bounding box center [948, 353] width 207 height 197
click at [567, 425] on icon at bounding box center [565, 426] width 1 height 2
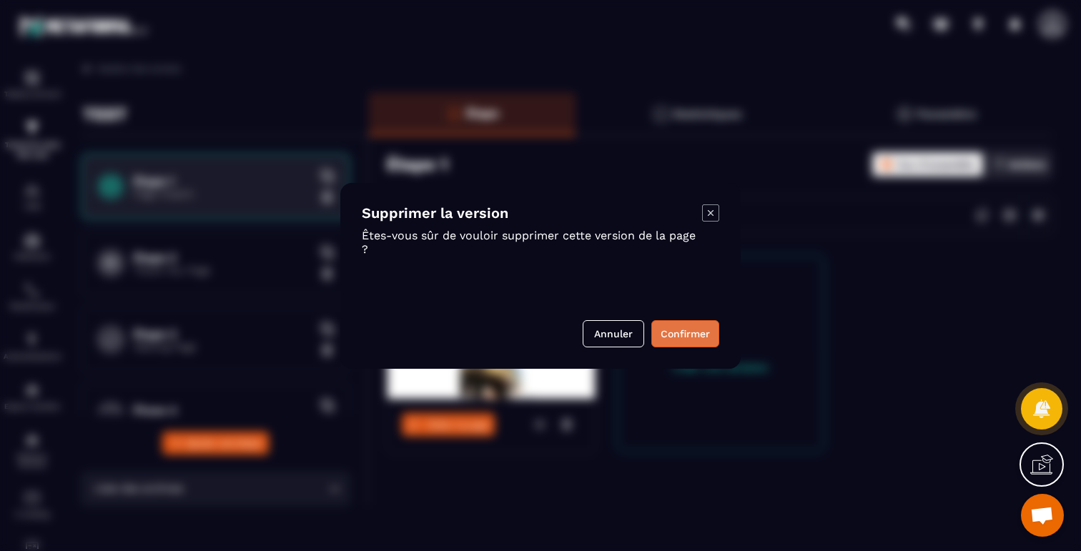
click at [688, 329] on button "Confirmer" at bounding box center [685, 333] width 68 height 27
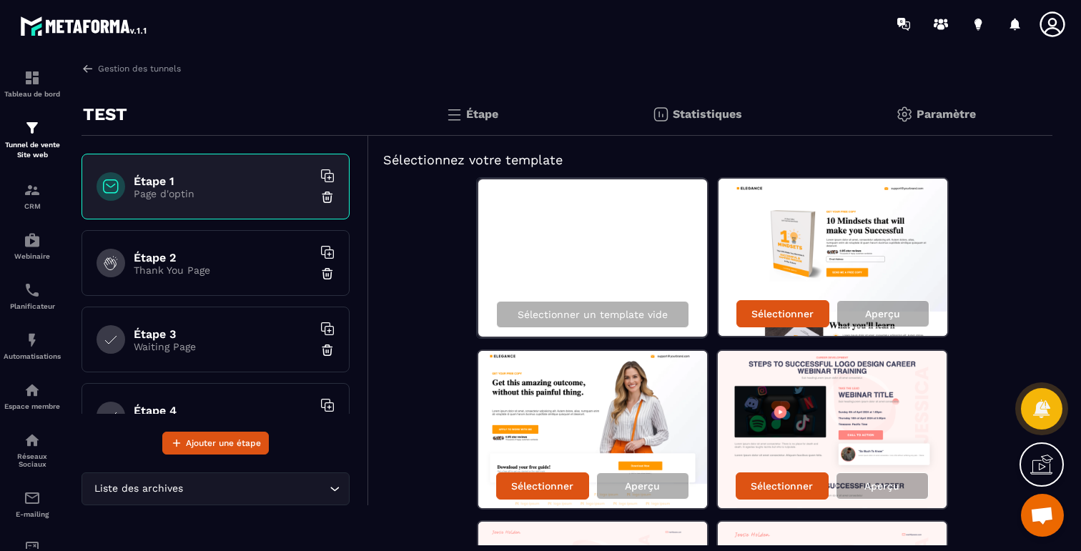
click at [218, 252] on h6 "Étape 2" at bounding box center [223, 258] width 179 height 14
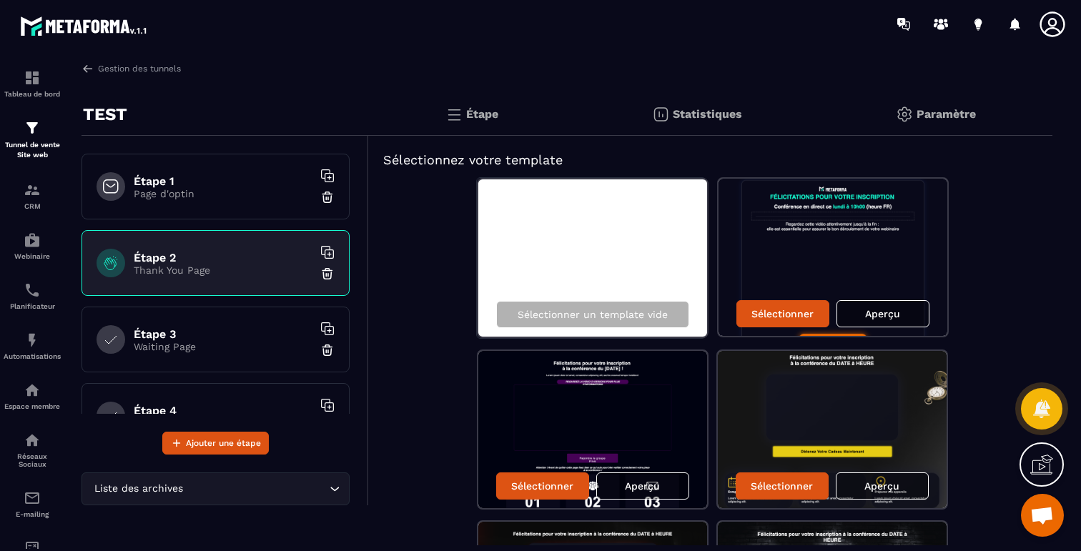
click at [199, 209] on div "Étape 1 Page d'optin" at bounding box center [215, 187] width 268 height 66
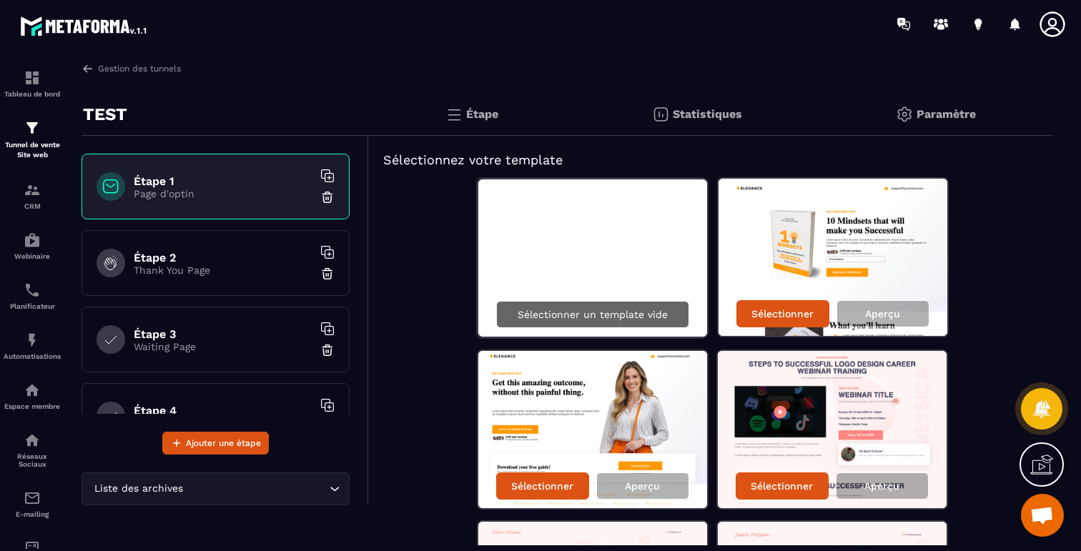
click at [598, 320] on div "Sélectionner un template vide" at bounding box center [592, 314] width 193 height 27
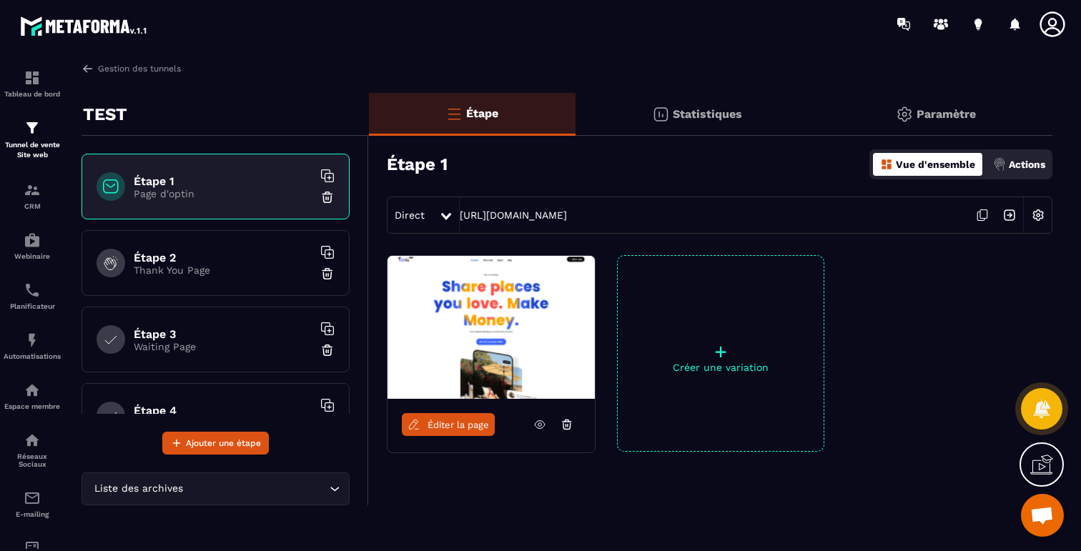
click at [468, 423] on span "Éditer la page" at bounding box center [458, 425] width 61 height 11
